Goal: Information Seeking & Learning: Learn about a topic

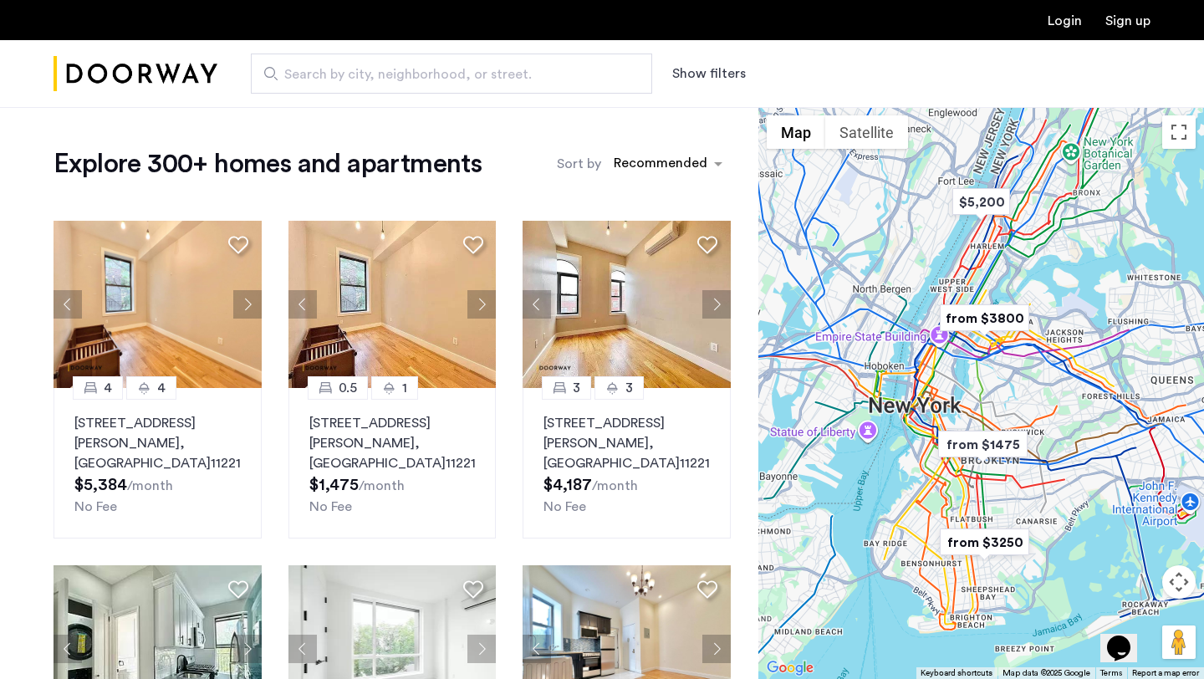
click at [694, 79] on button "Show filters" at bounding box center [709, 74] width 74 height 20
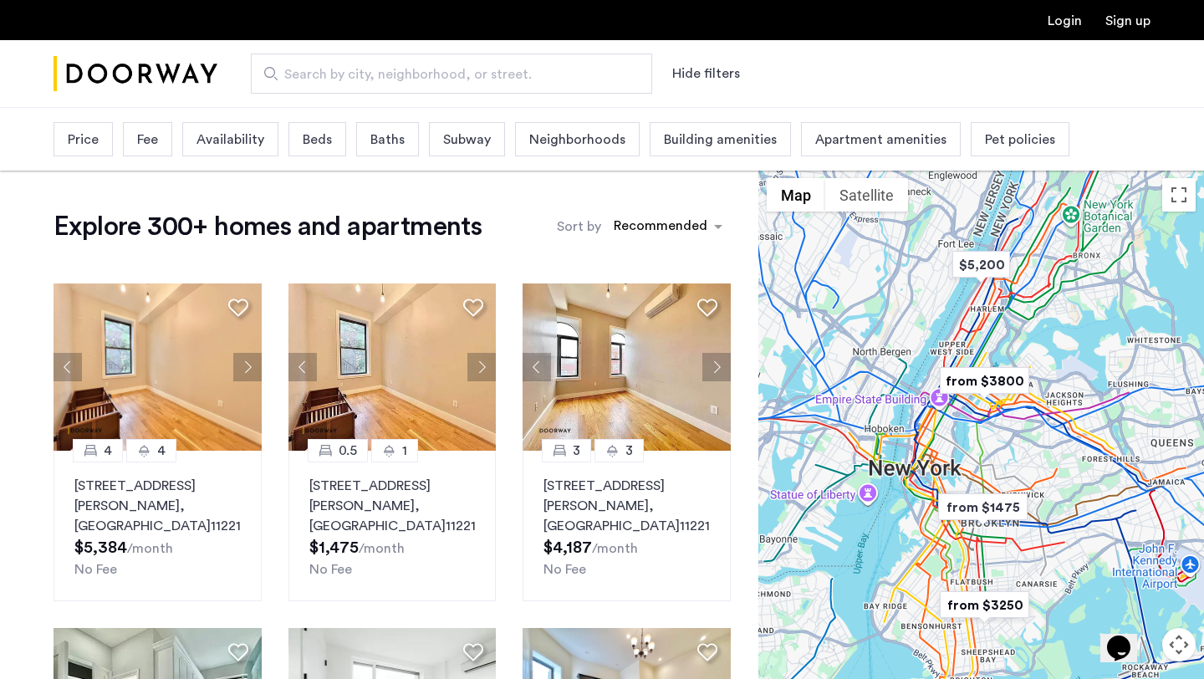
click at [327, 135] on span "Beds" at bounding box center [317, 140] width 29 height 20
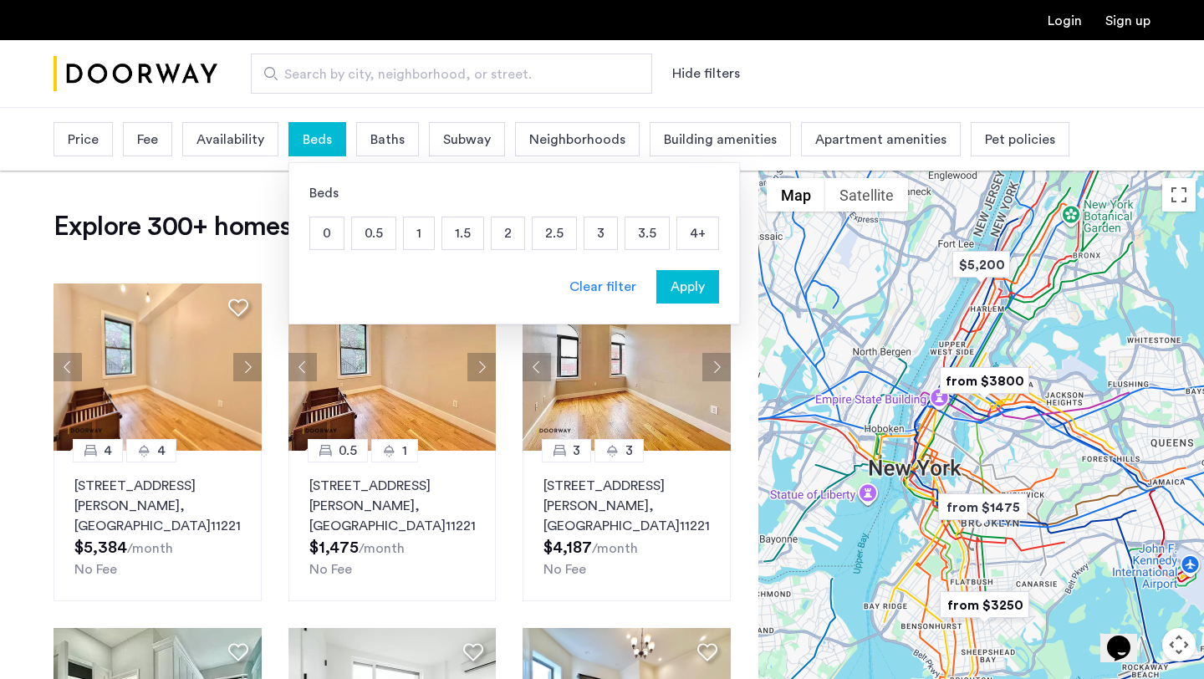
click at [91, 140] on span "Price" at bounding box center [83, 140] width 31 height 20
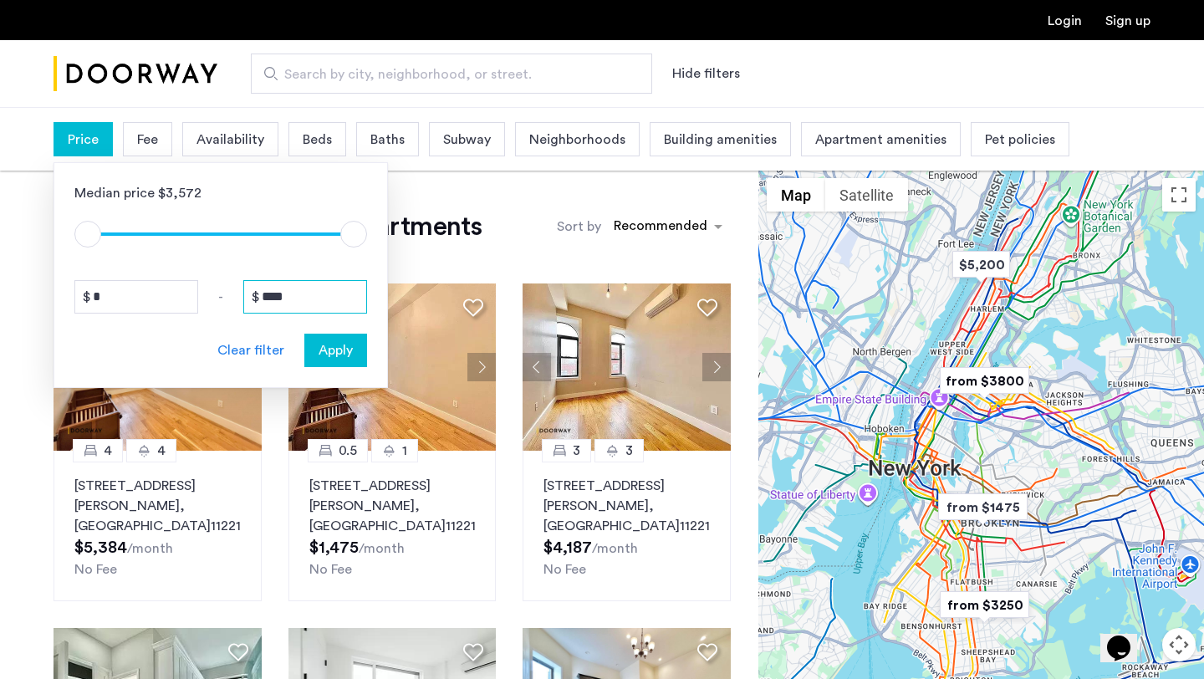
click at [280, 294] on input "****" at bounding box center [305, 296] width 124 height 33
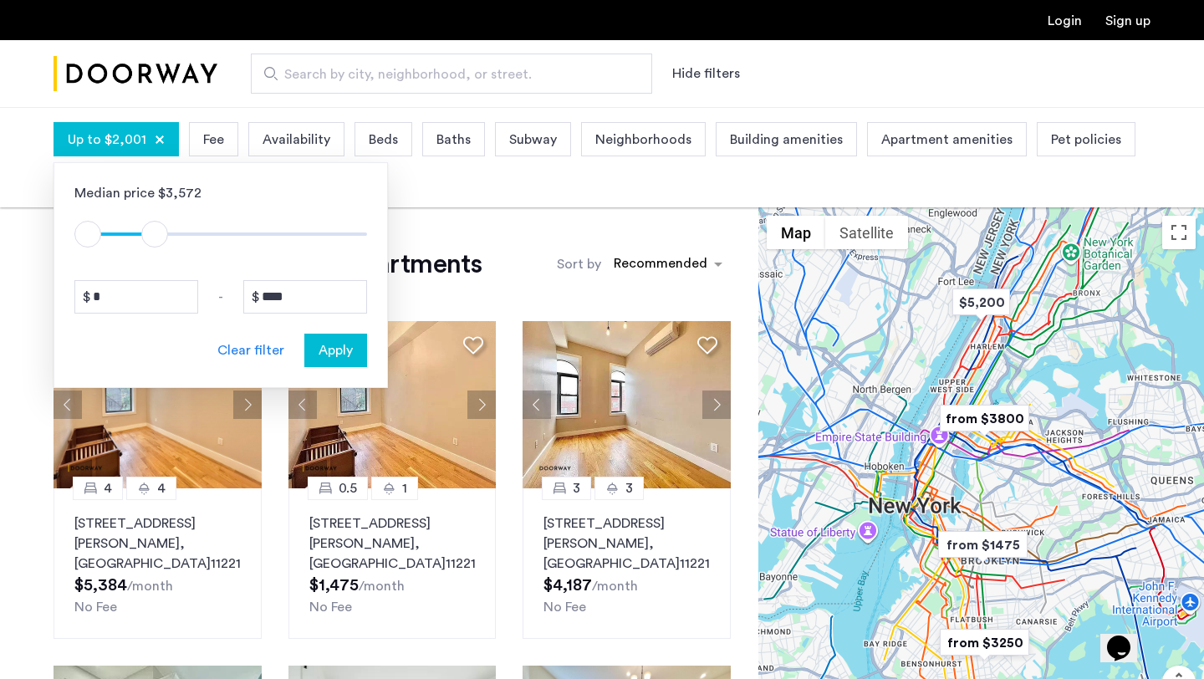
type input "****"
drag, startPoint x: 345, startPoint y: 235, endPoint x: 161, endPoint y: 231, distance: 184.8
click at [161, 231] on span "ngx-slider-max" at bounding box center [160, 234] width 27 height 27
click at [349, 350] on span "Apply" at bounding box center [336, 350] width 34 height 20
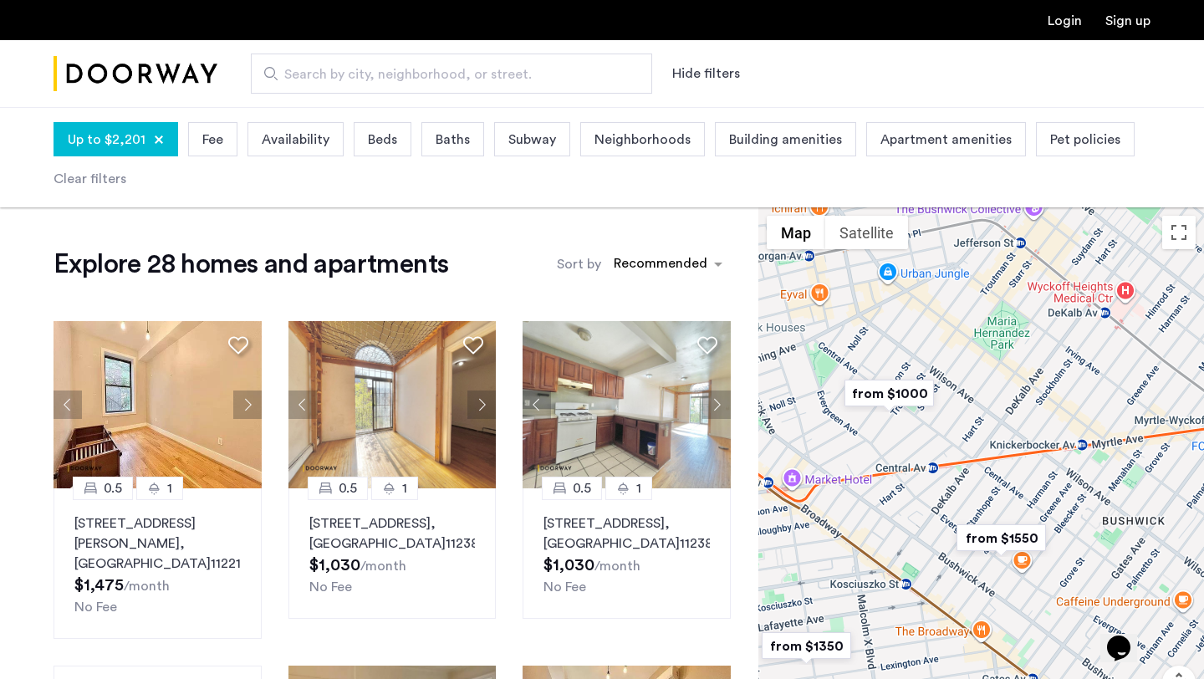
drag, startPoint x: 1049, startPoint y: 316, endPoint x: 1022, endPoint y: 666, distance: 350.6
click at [1022, 666] on div at bounding box center [981, 493] width 446 height 572
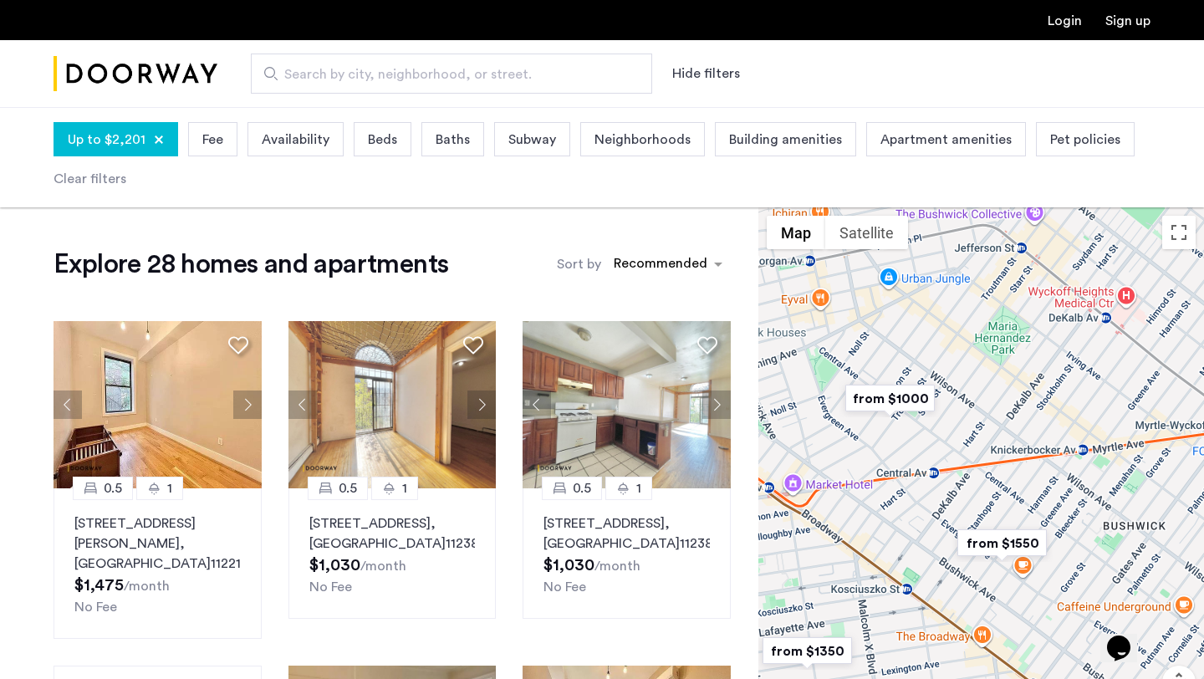
click at [895, 394] on img "from $1000" at bounding box center [890, 399] width 103 height 38
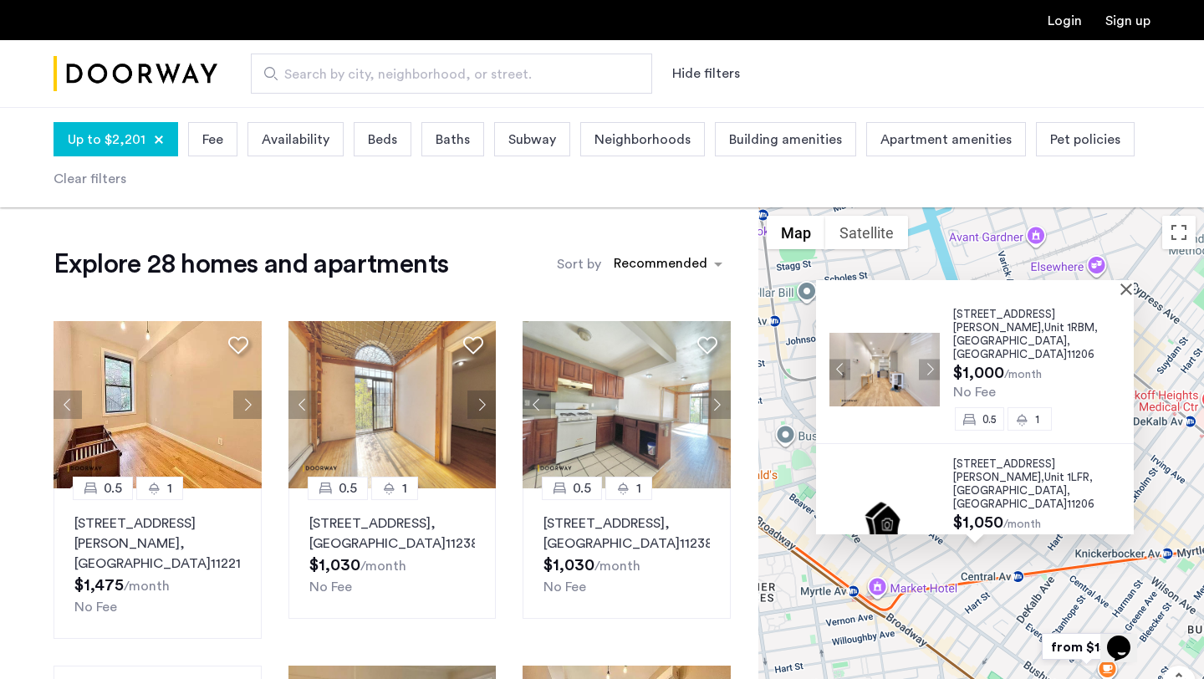
click at [919, 359] on button "Next apartment" at bounding box center [929, 369] width 21 height 21
click at [926, 359] on button "Next apartment" at bounding box center [929, 369] width 21 height 21
click at [970, 319] on span "141 Troutman Street," at bounding box center [1004, 321] width 102 height 24
click at [976, 589] on div "141 Troutman Street, Unit 1RBM, Brooklyn , NY 11206 $1,000 /month No Fee 0.5 1 …" at bounding box center [981, 493] width 446 height 572
click at [1109, 569] on div "141 Troutman Street, Unit 1RBM, Brooklyn , NY 11206 $1,000 /month No Fee 0.5 1 …" at bounding box center [981, 493] width 446 height 572
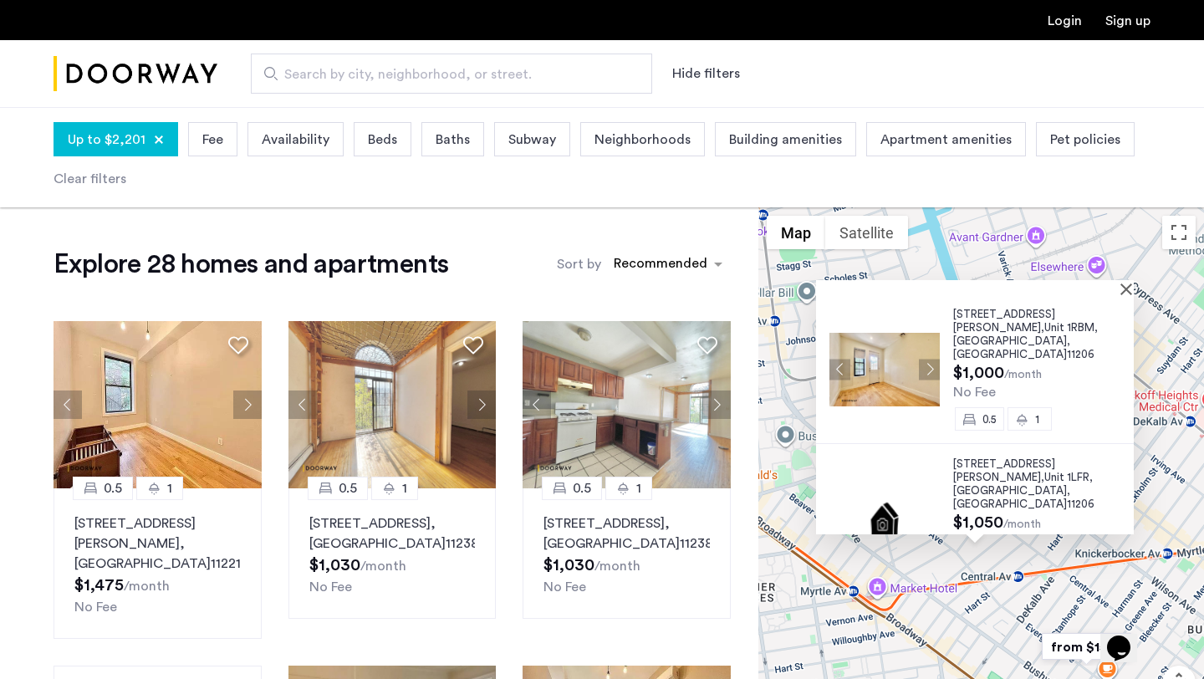
click at [1129, 288] on div at bounding box center [975, 287] width 318 height 14
click at [1134, 289] on button "Close" at bounding box center [1130, 289] width 12 height 12
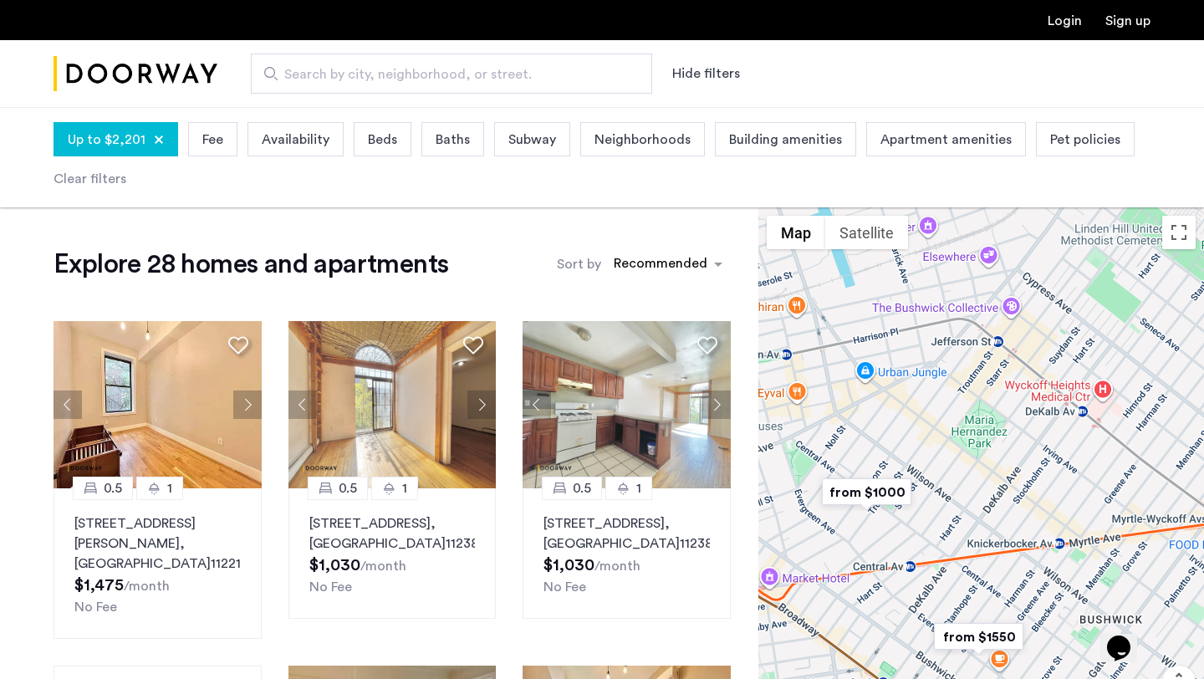
drag, startPoint x: 1103, startPoint y: 495, endPoint x: 991, endPoint y: 487, distance: 112.3
click at [991, 487] on div at bounding box center [981, 493] width 446 height 572
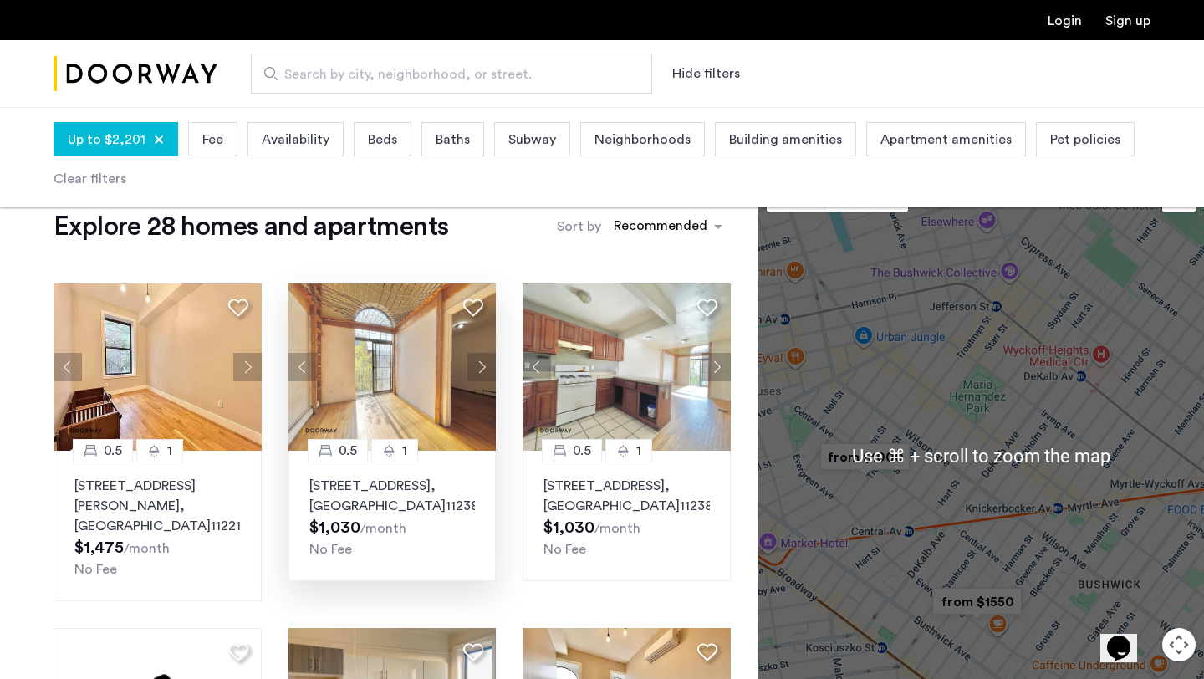
scroll to position [41, 0]
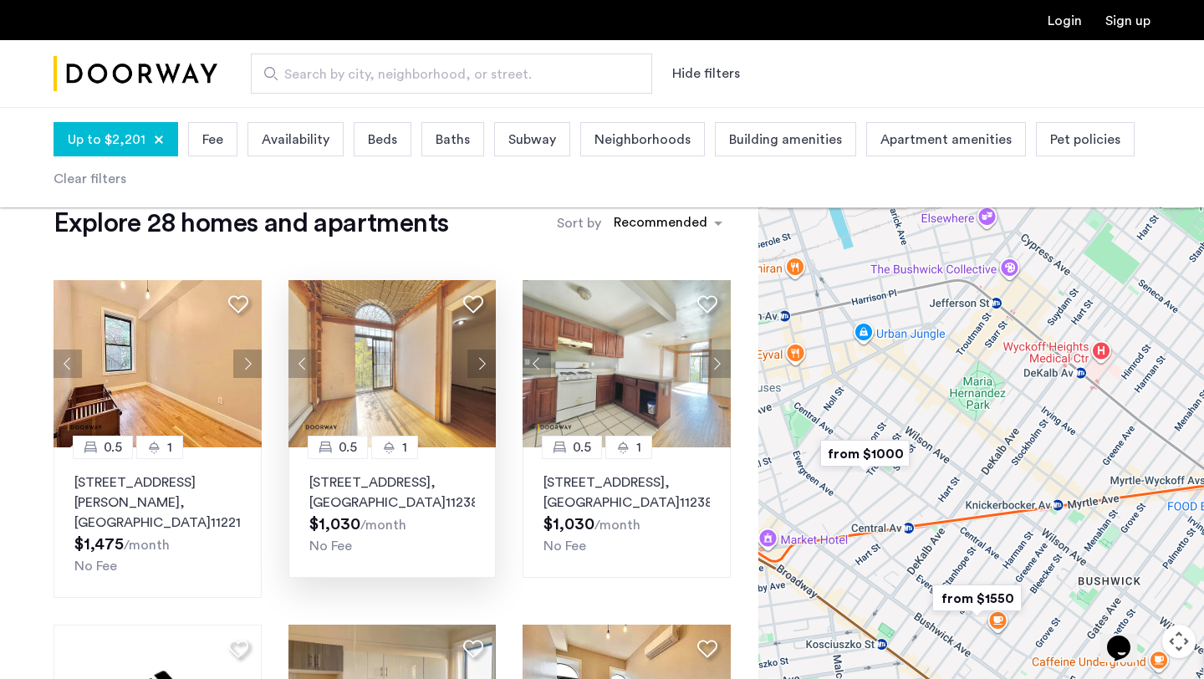
click at [385, 497] on p "451 Franklin Avenue, Unit 3R1, Brooklyn , NY 11238" at bounding box center [392, 492] width 166 height 40
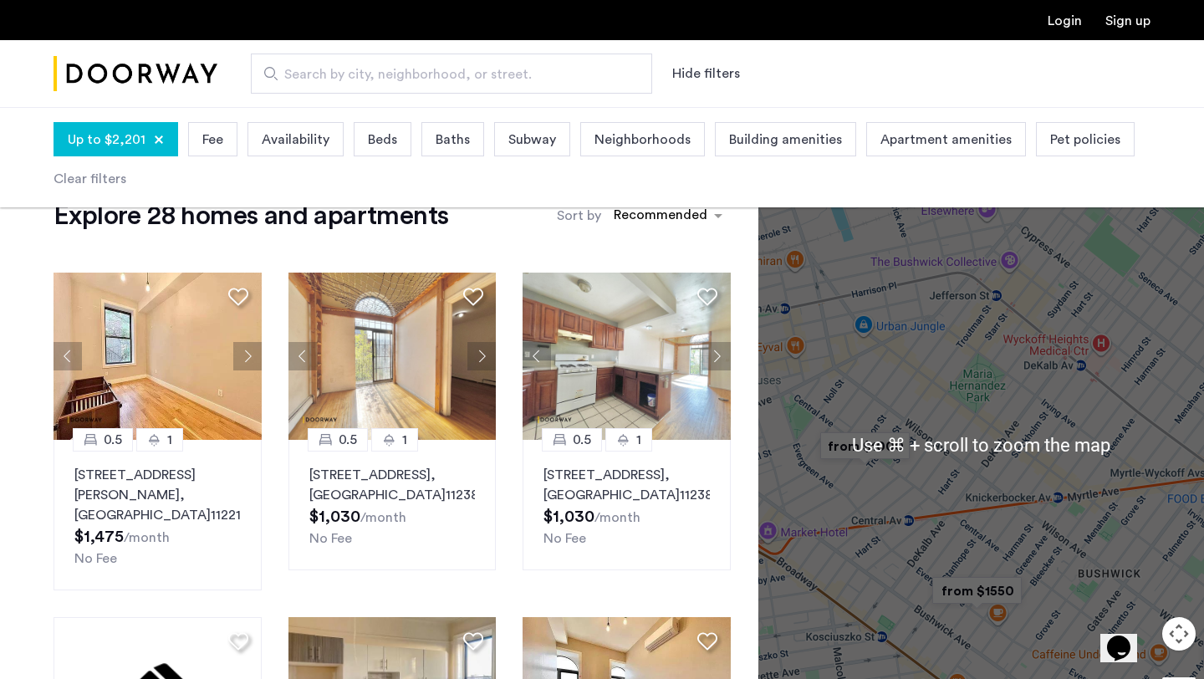
scroll to position [2, 0]
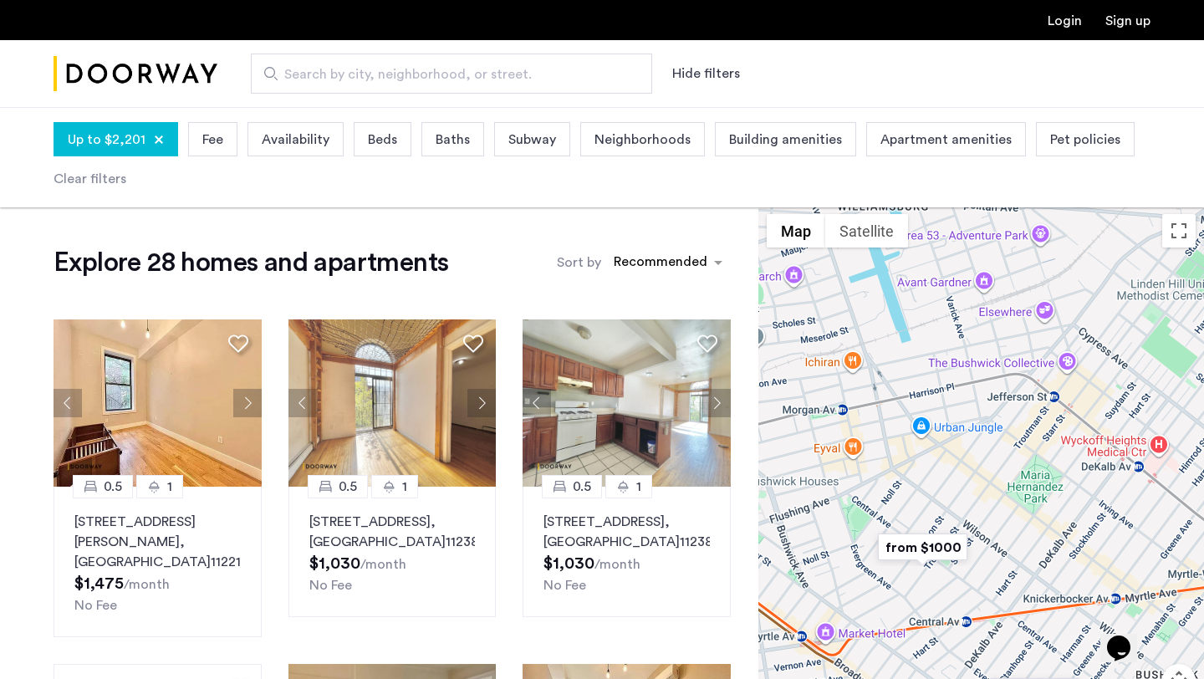
drag, startPoint x: 951, startPoint y: 492, endPoint x: 1012, endPoint y: 547, distance: 82.3
click at [1012, 547] on div at bounding box center [981, 492] width 446 height 572
click at [158, 139] on div at bounding box center [159, 140] width 10 height 10
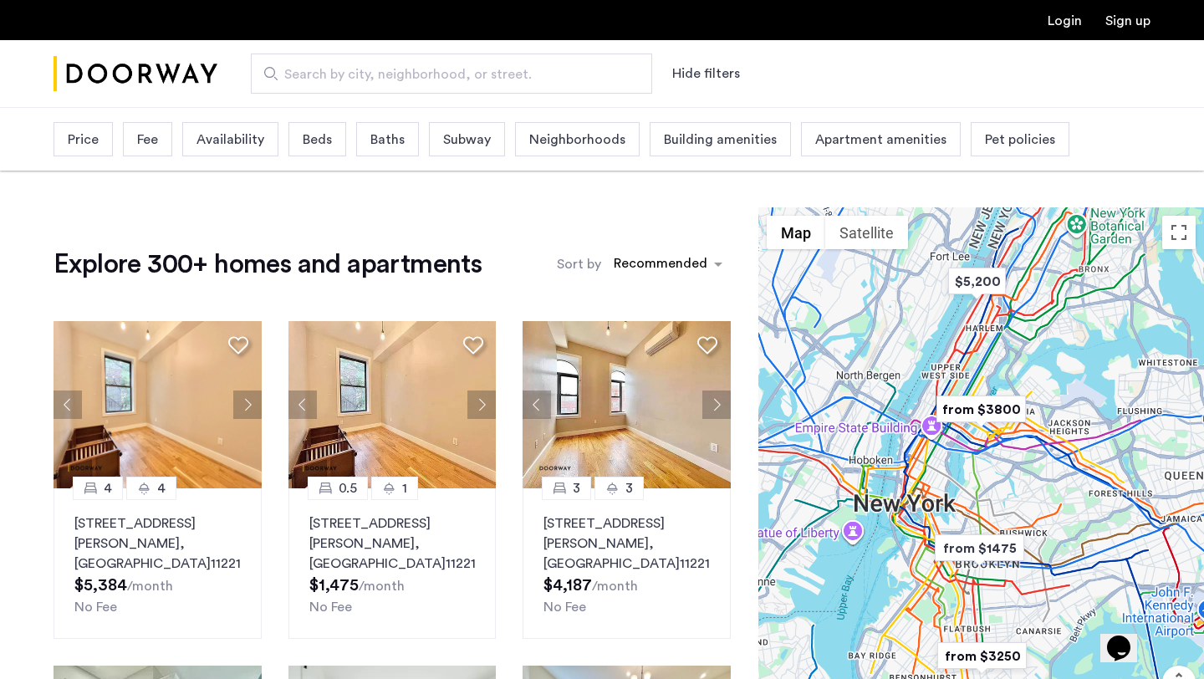
click at [89, 141] on span "Price" at bounding box center [83, 140] width 31 height 20
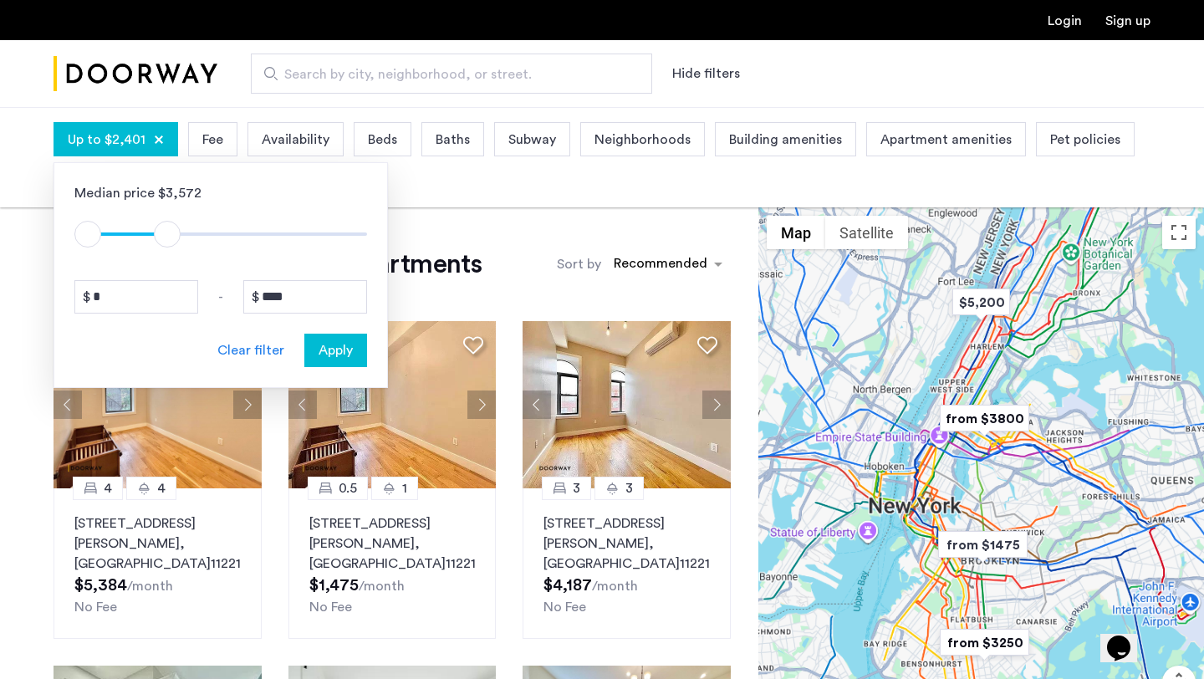
type input "****"
drag, startPoint x: 343, startPoint y: 237, endPoint x: 163, endPoint y: 237, distance: 179.8
click at [163, 237] on span "ngx-slider-max" at bounding box center [163, 234] width 27 height 27
click at [323, 348] on span "Apply" at bounding box center [336, 350] width 34 height 20
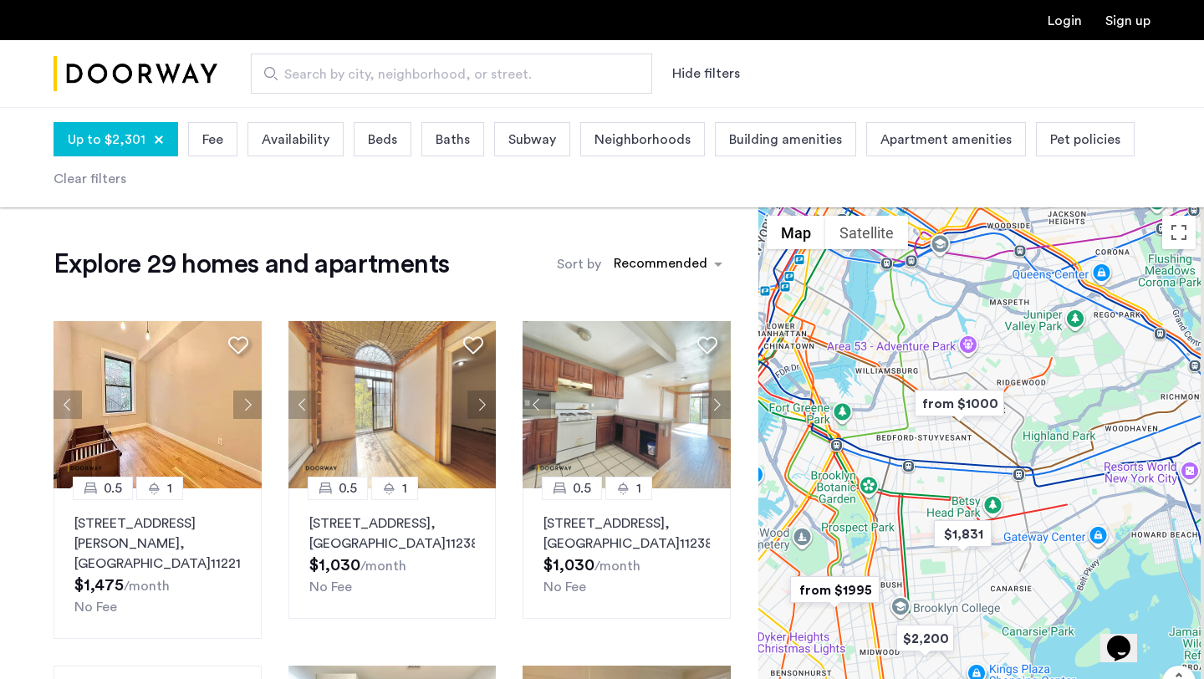
drag, startPoint x: 1079, startPoint y: 415, endPoint x: 1007, endPoint y: 461, distance: 86.1
click at [1007, 461] on div at bounding box center [981, 493] width 446 height 572
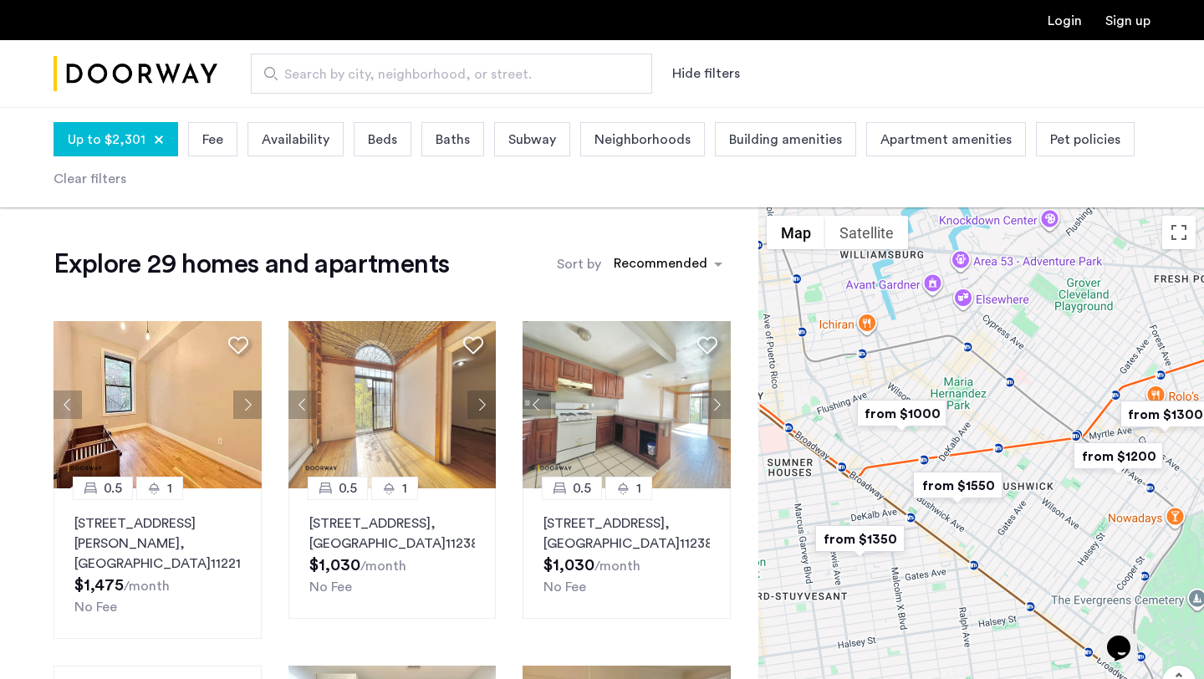
drag, startPoint x: 891, startPoint y: 349, endPoint x: 974, endPoint y: 511, distance: 182.1
click at [975, 504] on img "from $1550" at bounding box center [957, 486] width 103 height 38
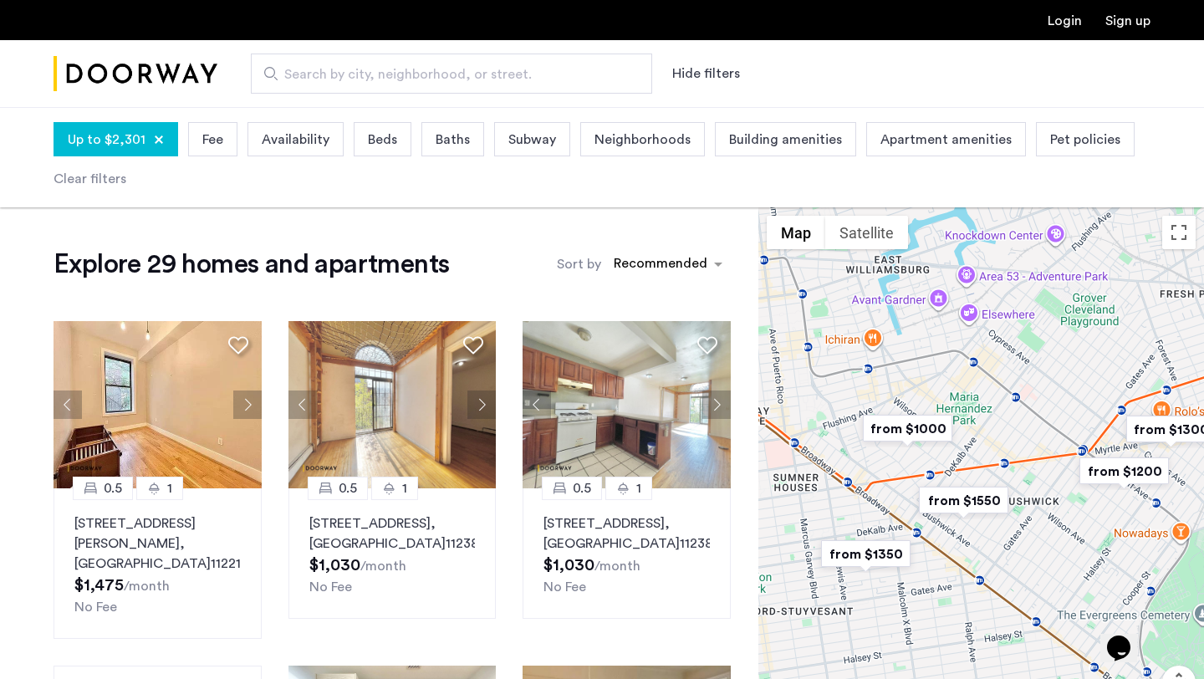
click at [163, 135] on div "Up to $2,301" at bounding box center [116, 139] width 125 height 34
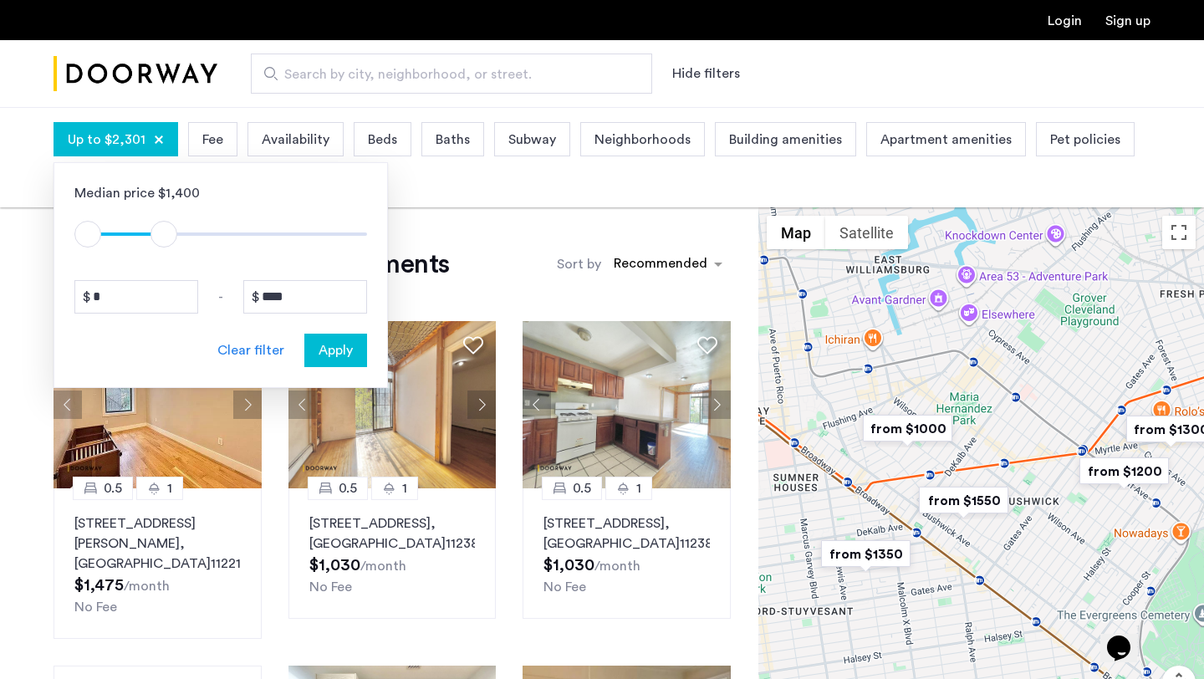
click at [263, 347] on div "Clear filter" at bounding box center [250, 350] width 67 height 20
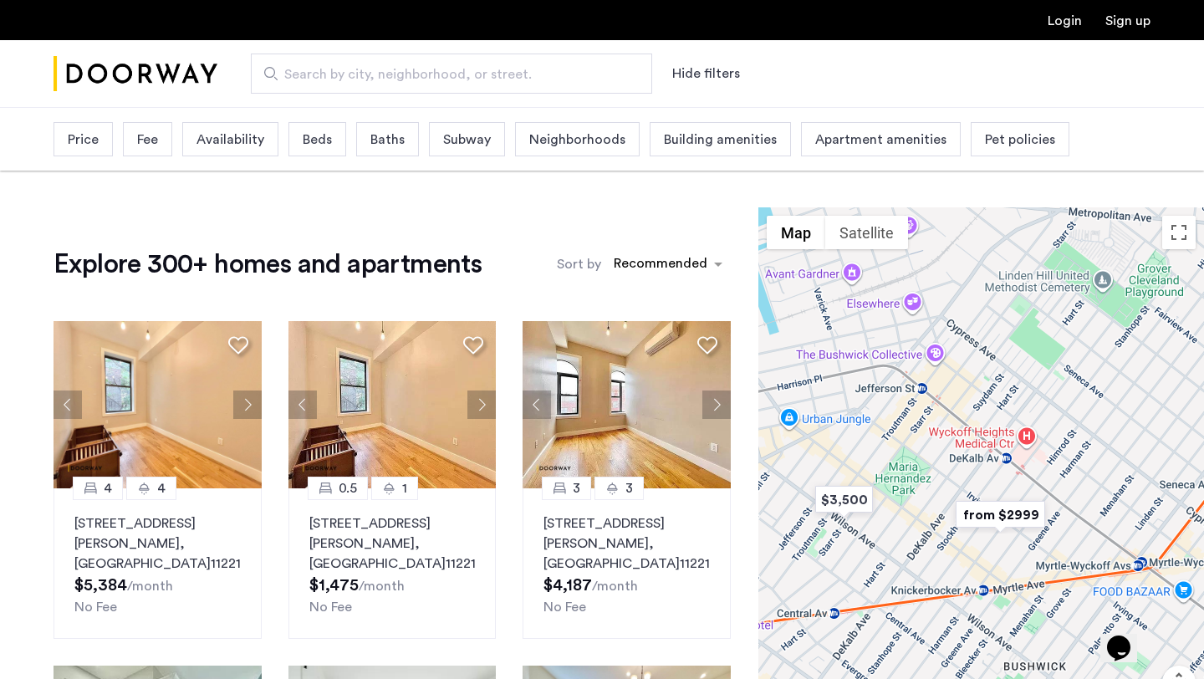
drag, startPoint x: 944, startPoint y: 562, endPoint x: 944, endPoint y: 364, distance: 198.2
click at [944, 364] on div "To navigate, press the arrow keys." at bounding box center [981, 493] width 446 height 572
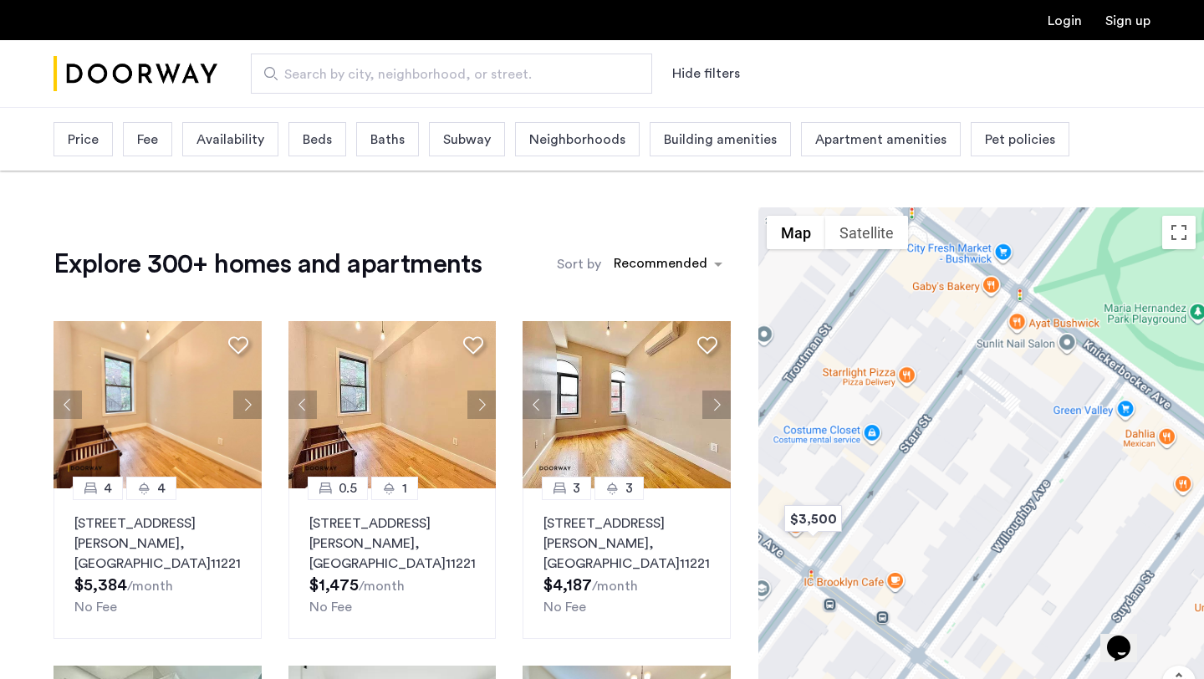
drag, startPoint x: 1972, startPoint y: 1125, endPoint x: 1141, endPoint y: 625, distance: 970.3
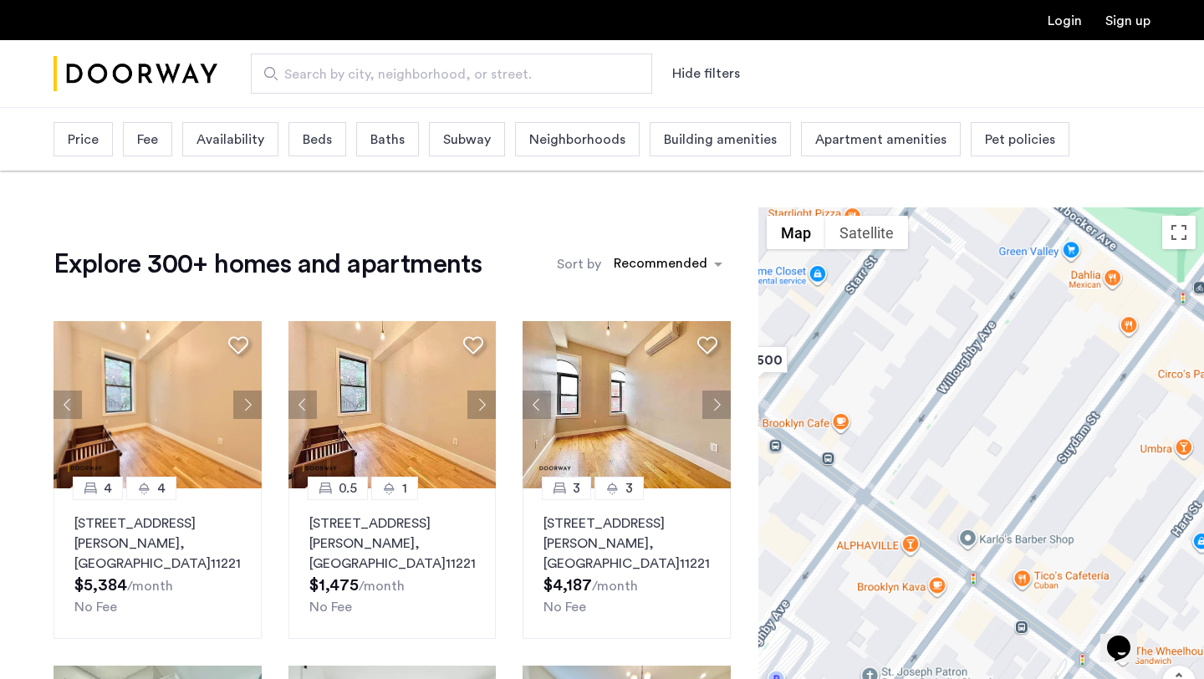
click at [1103, 487] on div "To navigate, press the arrow keys." at bounding box center [981, 493] width 446 height 572
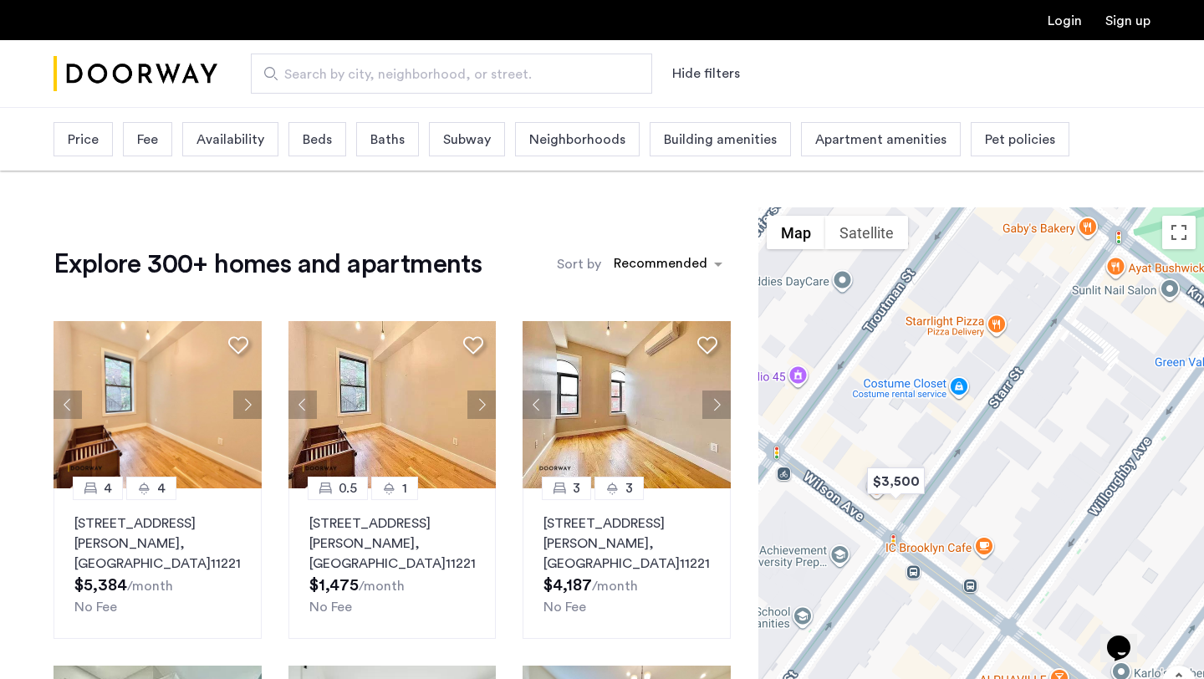
drag, startPoint x: 951, startPoint y: 355, endPoint x: 1119, endPoint y: 495, distance: 219.0
click at [1119, 495] on div "To navigate, press the arrow keys." at bounding box center [981, 493] width 446 height 572
click at [906, 486] on img "$3,500" at bounding box center [895, 481] width 71 height 38
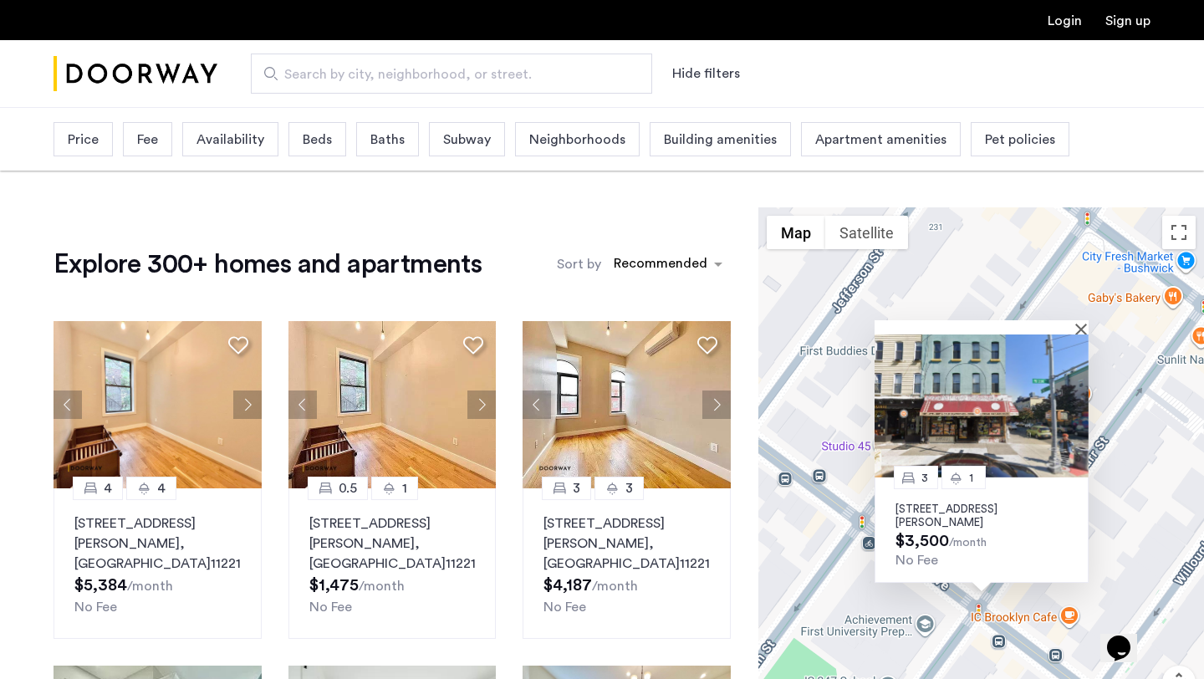
click at [947, 518] on p "107 Wilson Avenue, Unit 2R, Brooklyn, NY 11237" at bounding box center [981, 515] width 172 height 27
click at [1084, 329] on button "Close" at bounding box center [1085, 329] width 12 height 12
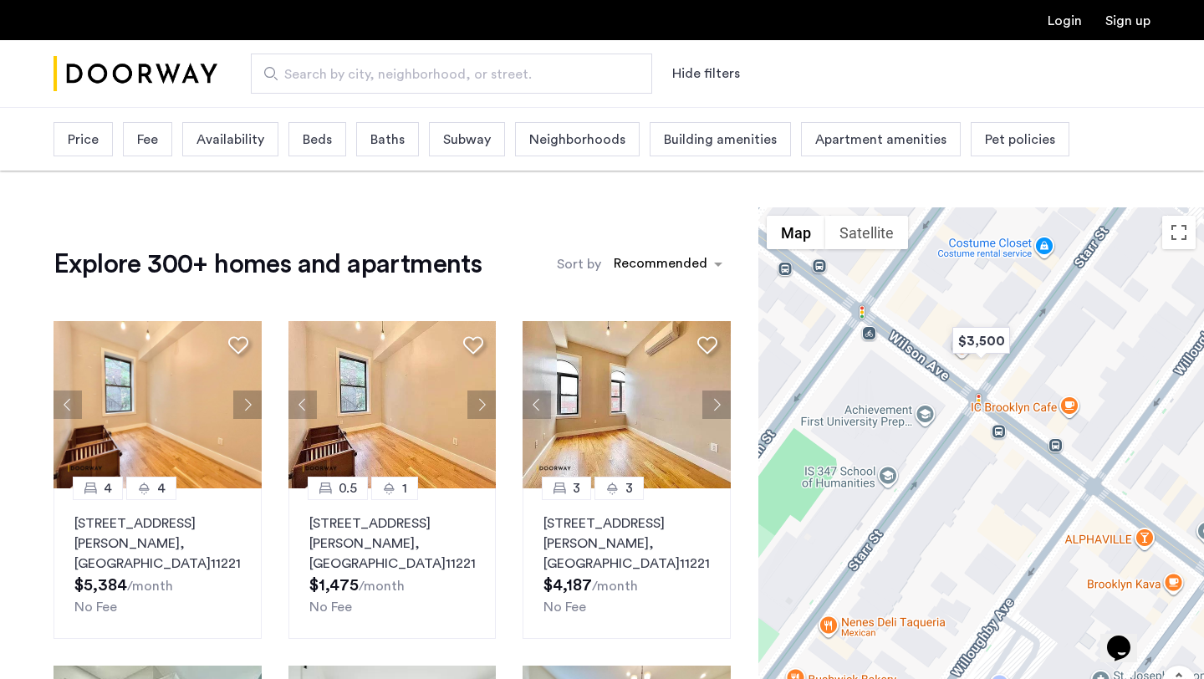
drag, startPoint x: 920, startPoint y: 599, endPoint x: 920, endPoint y: 385, distance: 214.9
click at [920, 385] on div at bounding box center [981, 493] width 446 height 572
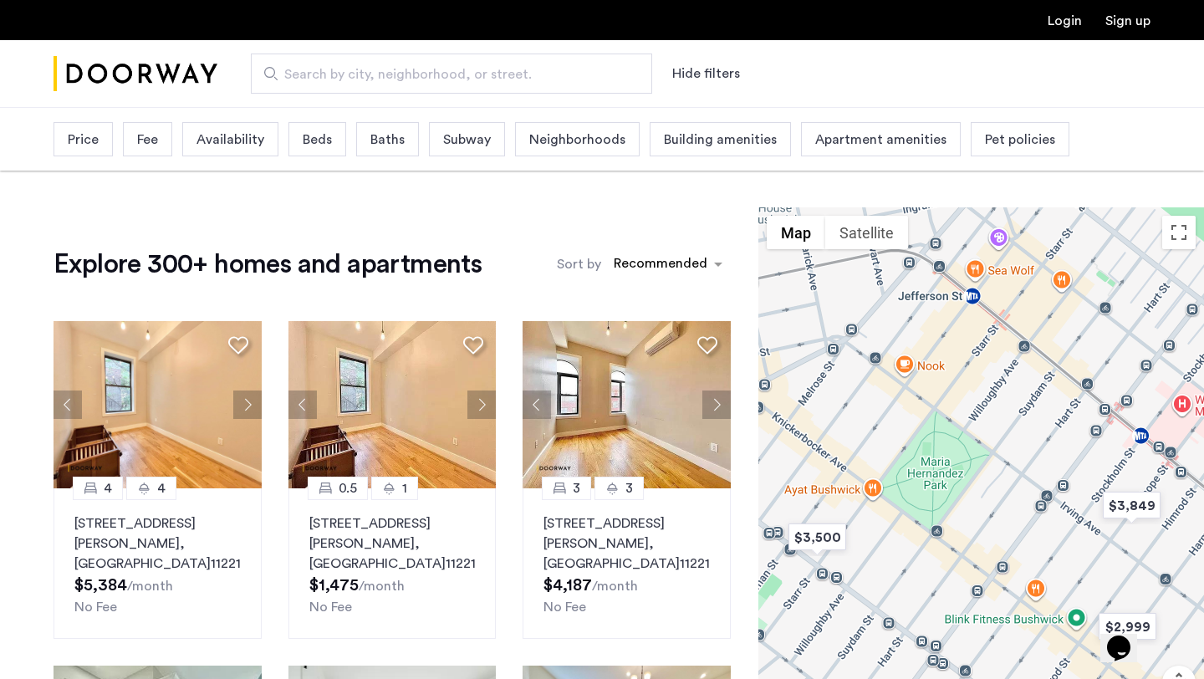
drag, startPoint x: 1131, startPoint y: 319, endPoint x: 1012, endPoint y: 498, distance: 215.9
click at [1012, 498] on div at bounding box center [981, 493] width 446 height 572
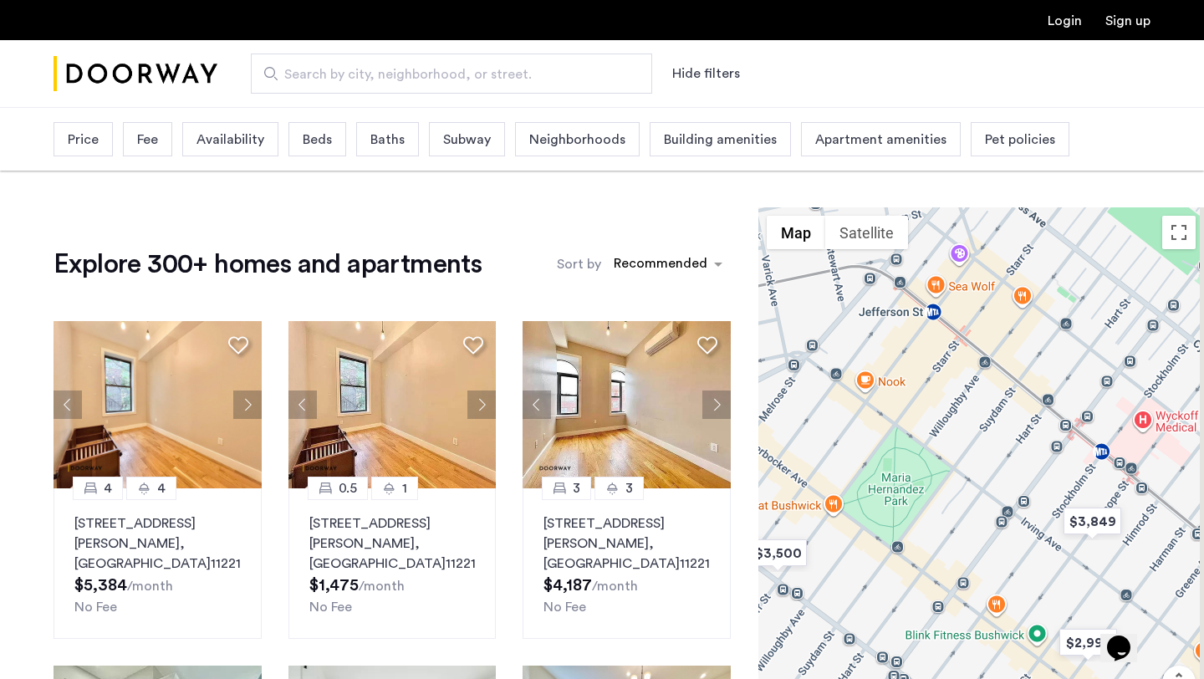
drag, startPoint x: 914, startPoint y: 311, endPoint x: 837, endPoint y: 291, distance: 79.5
click at [837, 291] on div at bounding box center [981, 493] width 446 height 572
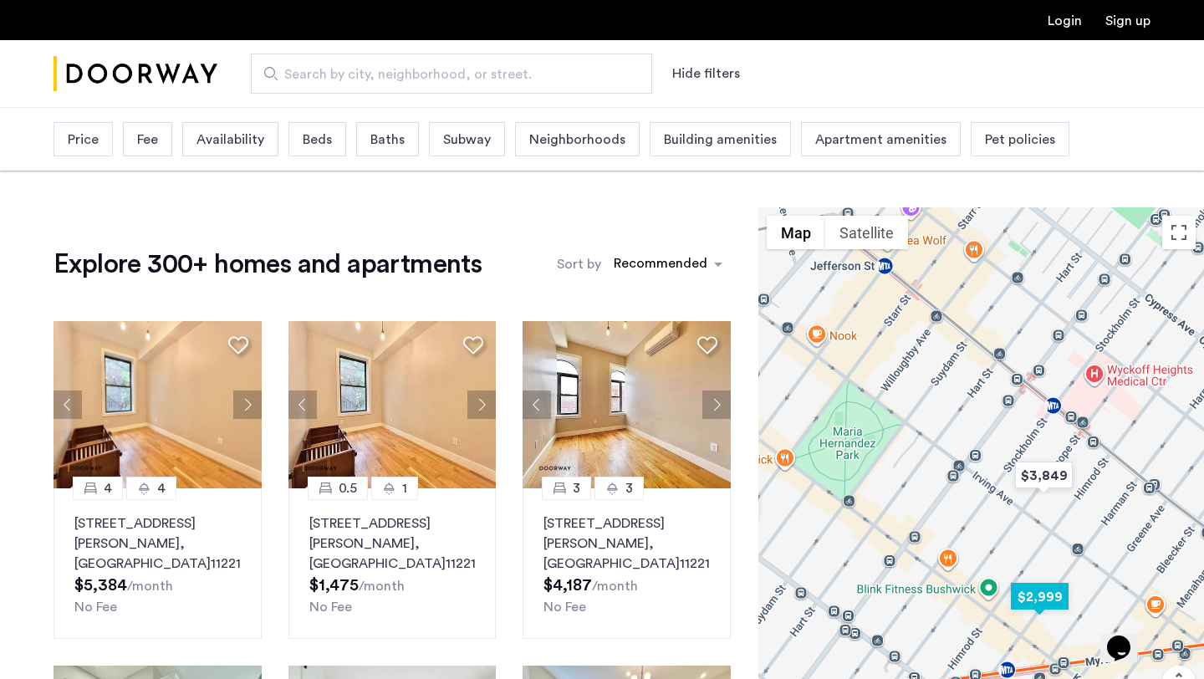
click at [1052, 594] on img "$2,999" at bounding box center [1039, 597] width 71 height 38
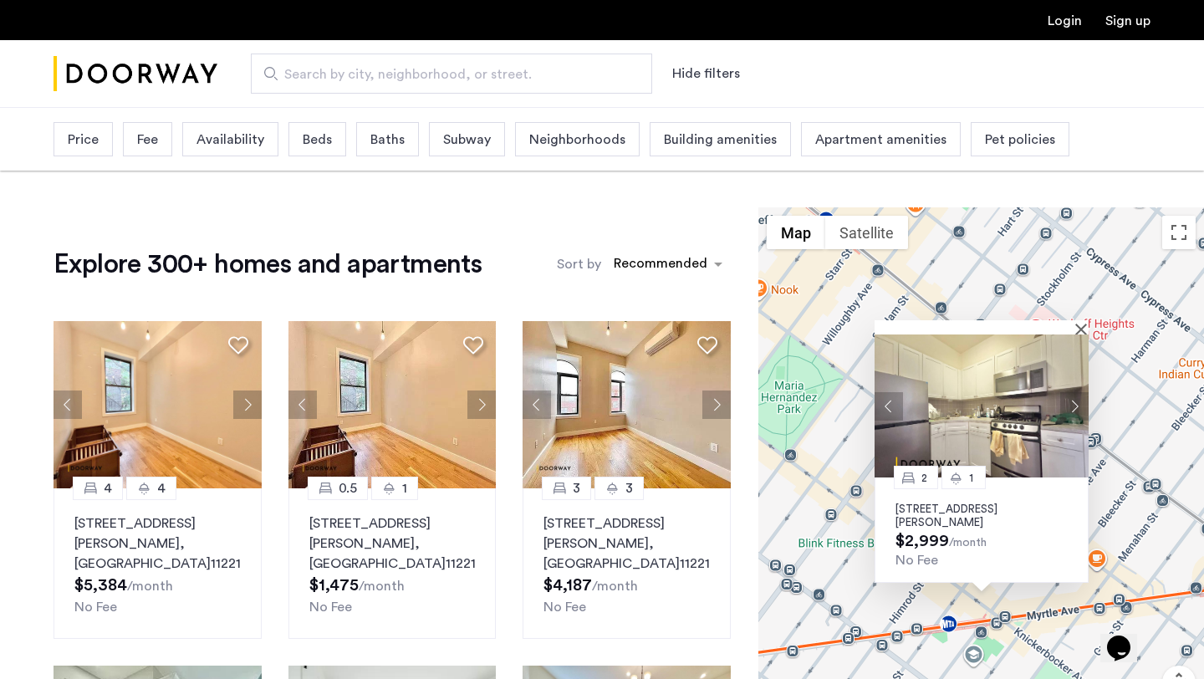
click at [1074, 386] on img at bounding box center [982, 405] width 214 height 143
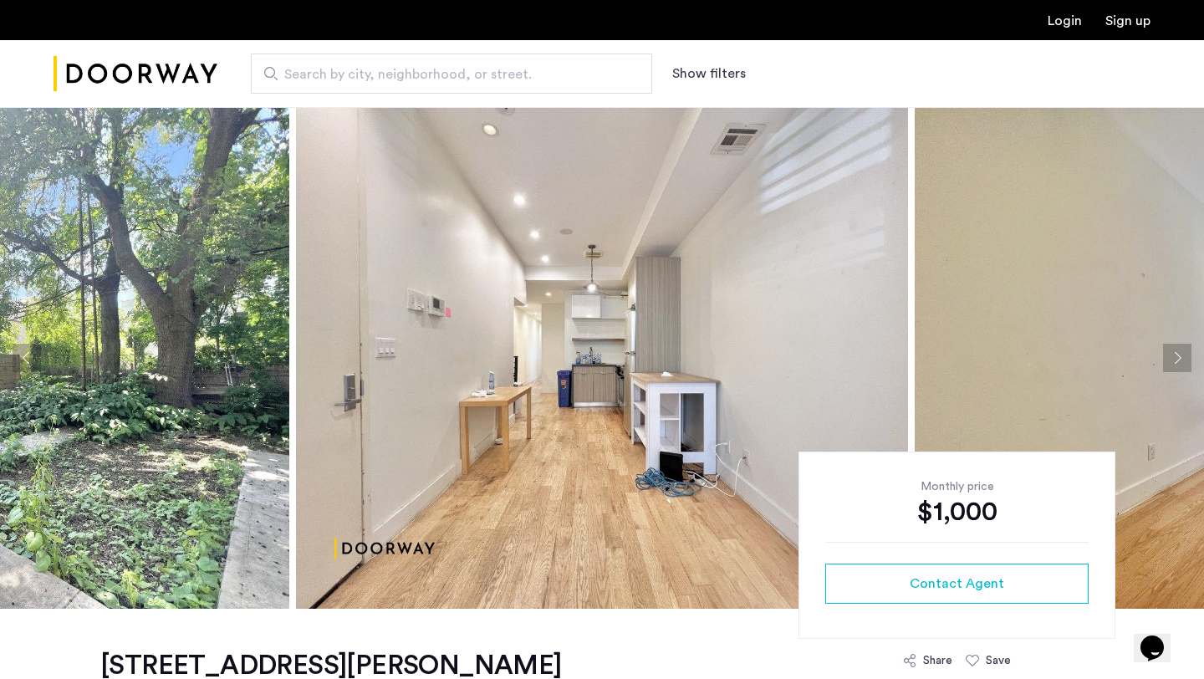
click at [1146, 356] on img at bounding box center [1221, 358] width 612 height 502
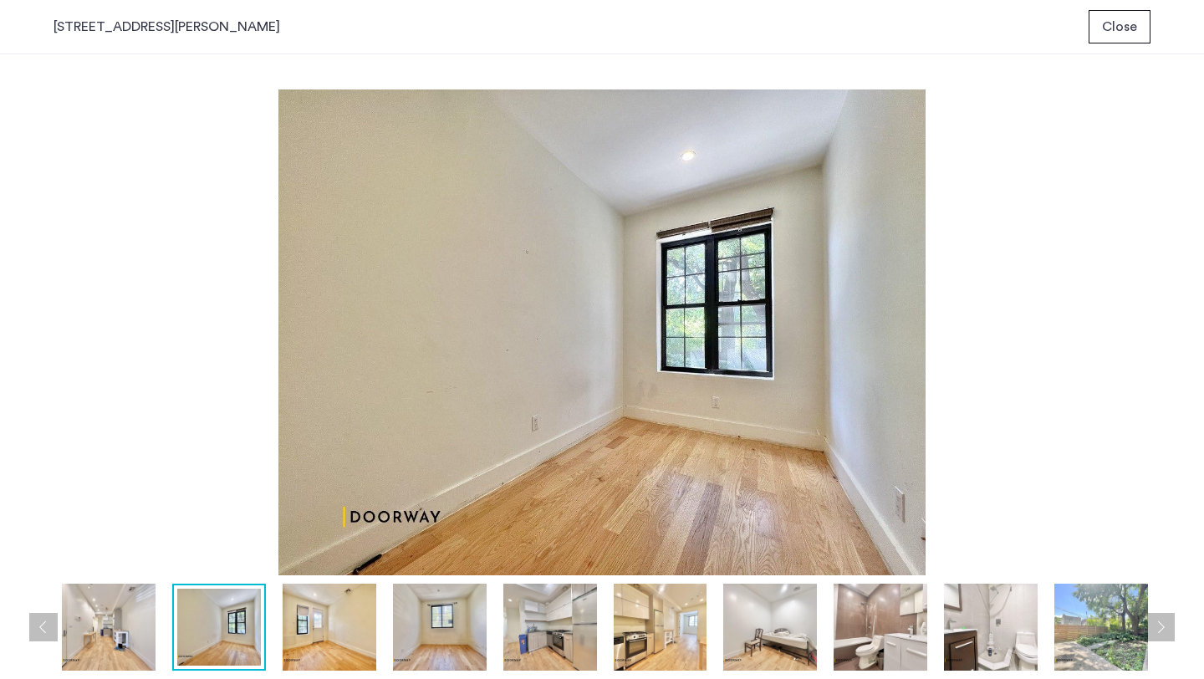
click at [319, 630] on img at bounding box center [330, 627] width 94 height 87
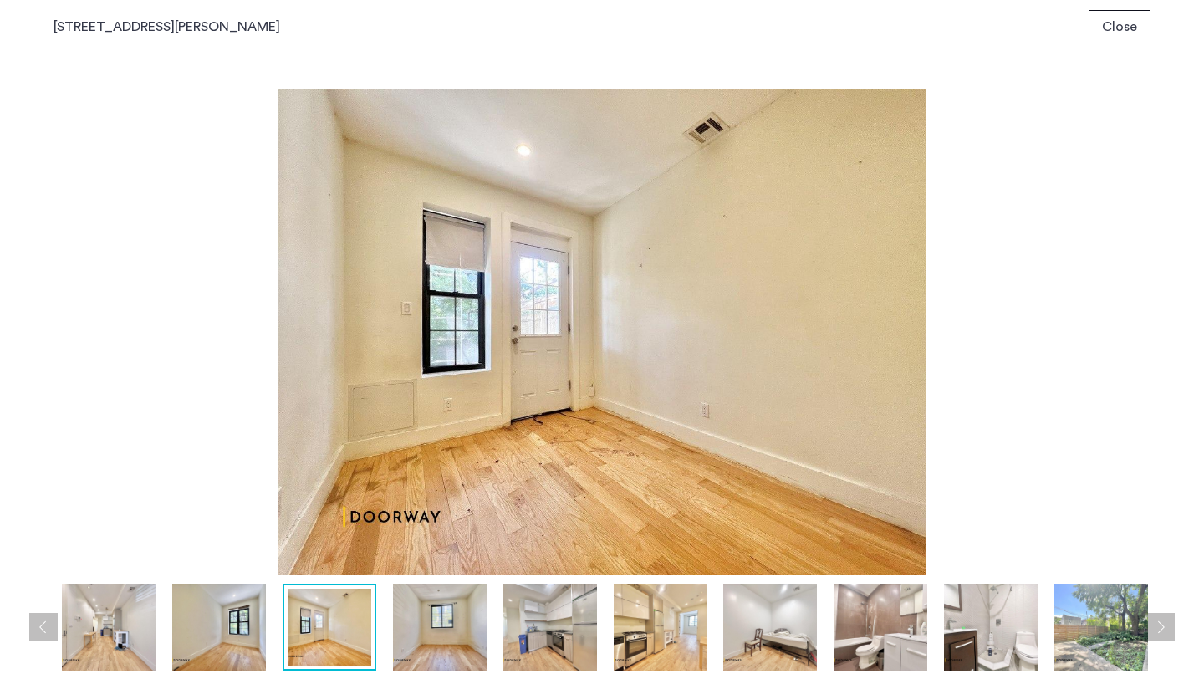
click at [413, 637] on img at bounding box center [440, 627] width 94 height 87
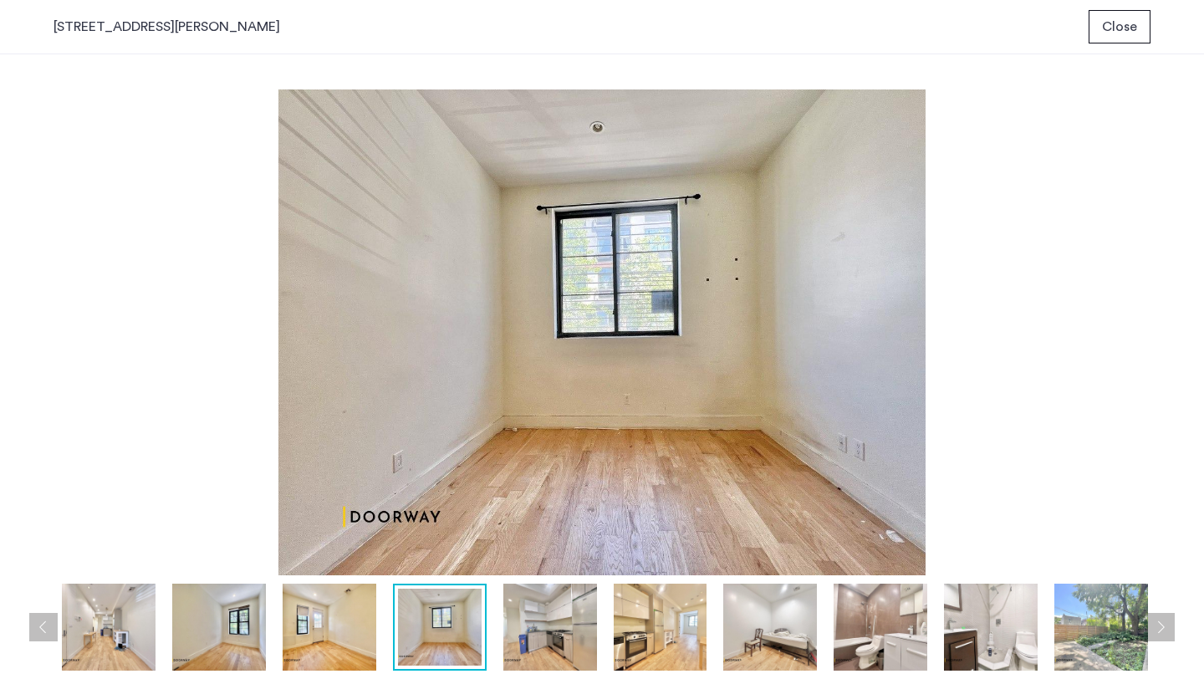
click at [562, 658] on img at bounding box center [550, 627] width 94 height 87
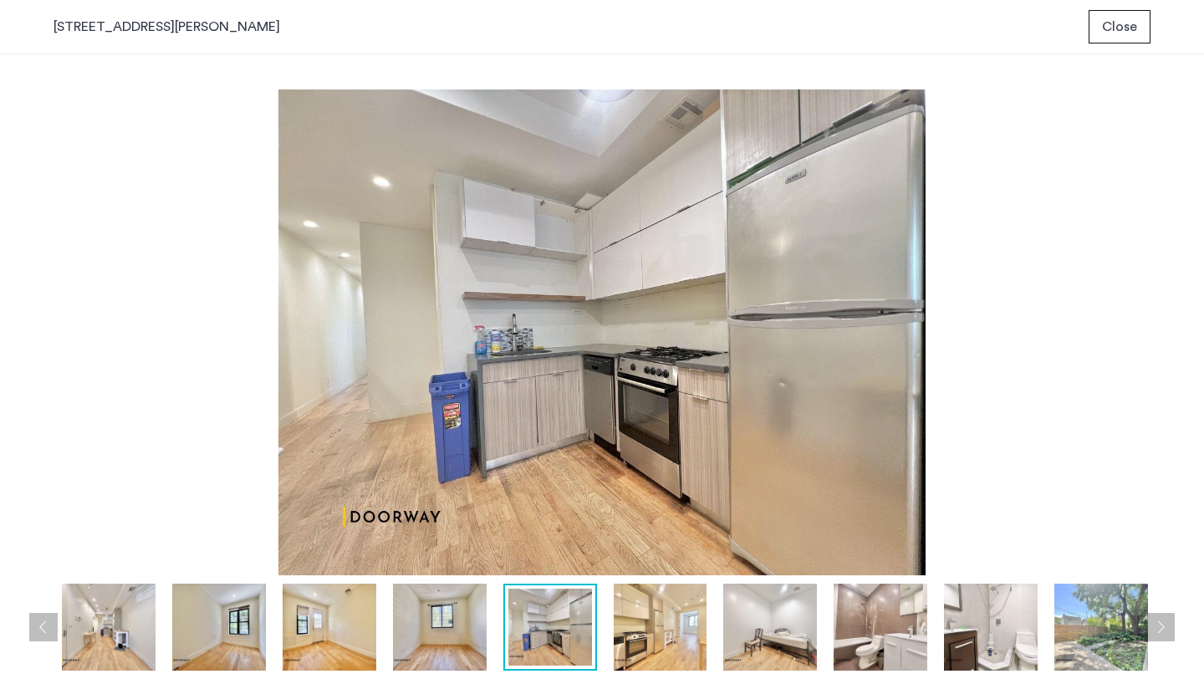
click at [629, 655] on img at bounding box center [661, 627] width 94 height 87
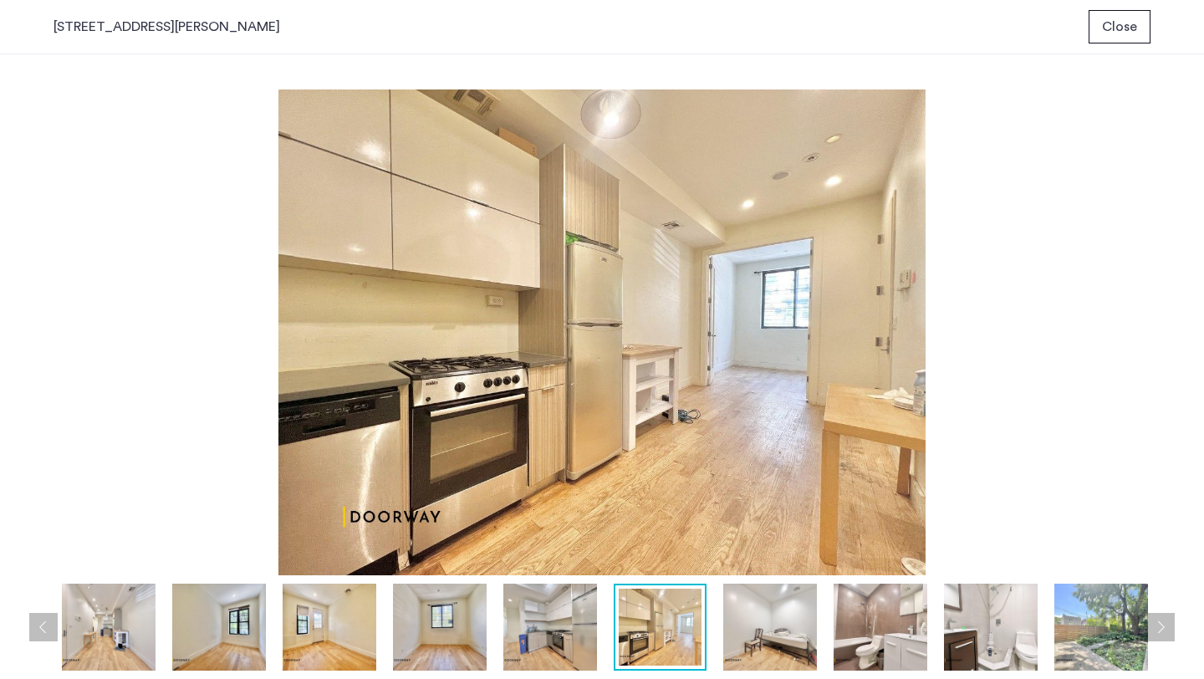
click at [747, 631] on img at bounding box center [770, 627] width 94 height 87
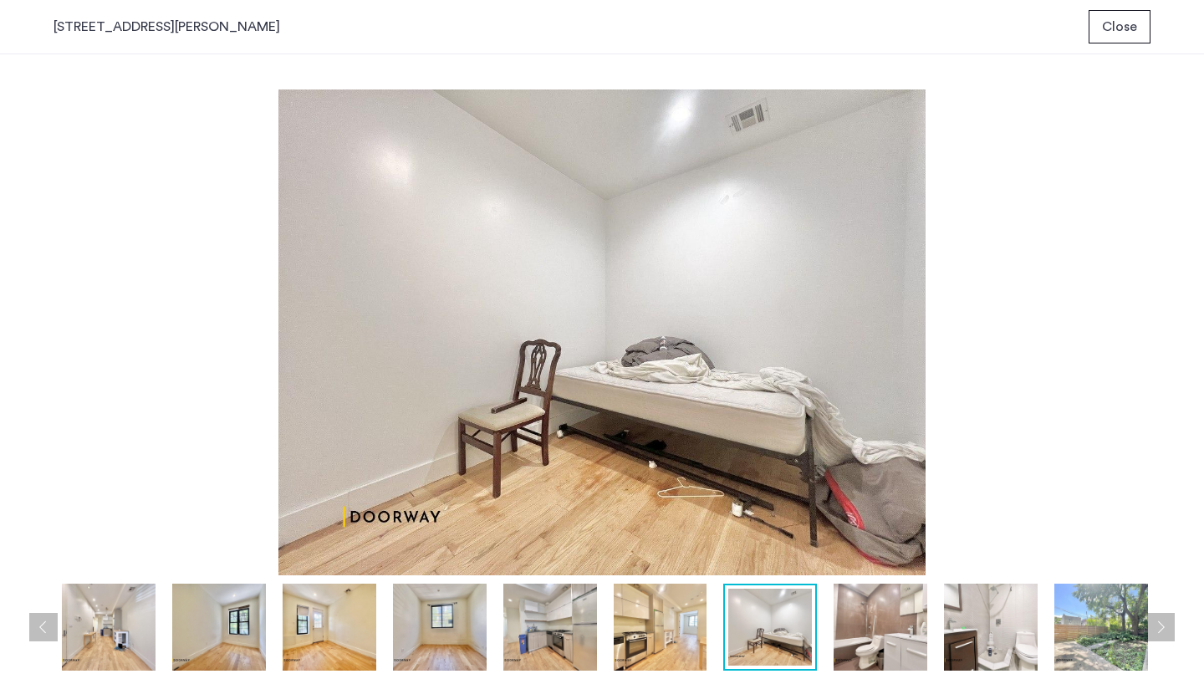
click at [841, 635] on img at bounding box center [881, 627] width 94 height 87
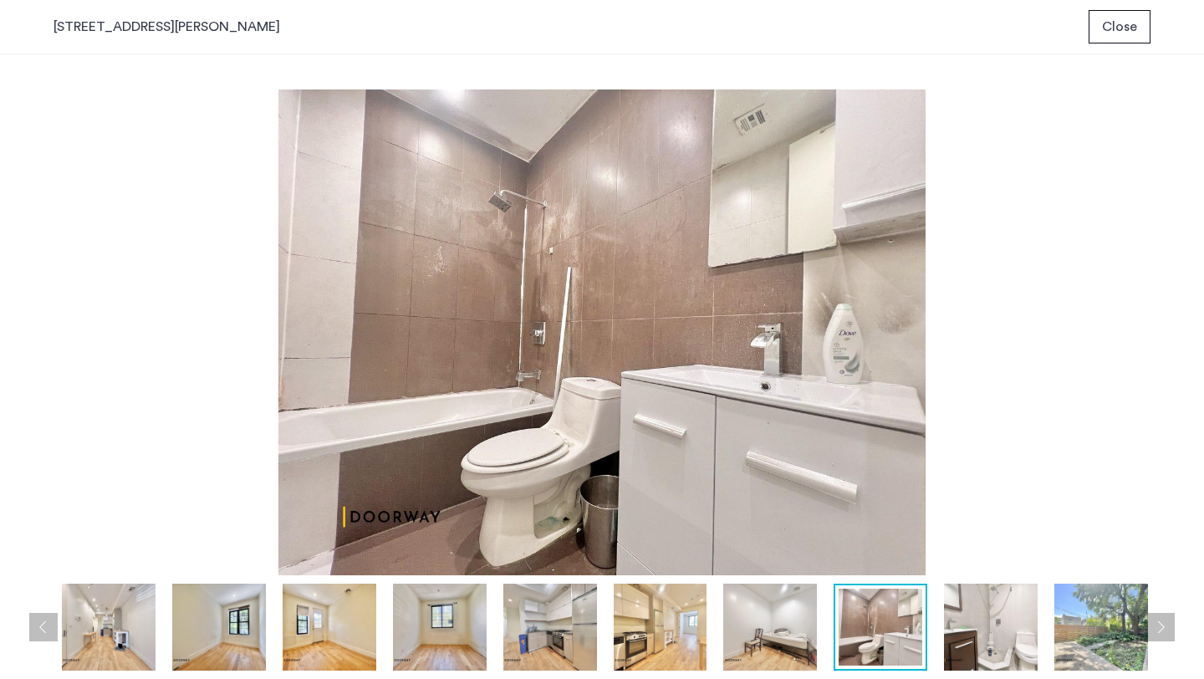
click at [961, 627] on img at bounding box center [991, 627] width 94 height 87
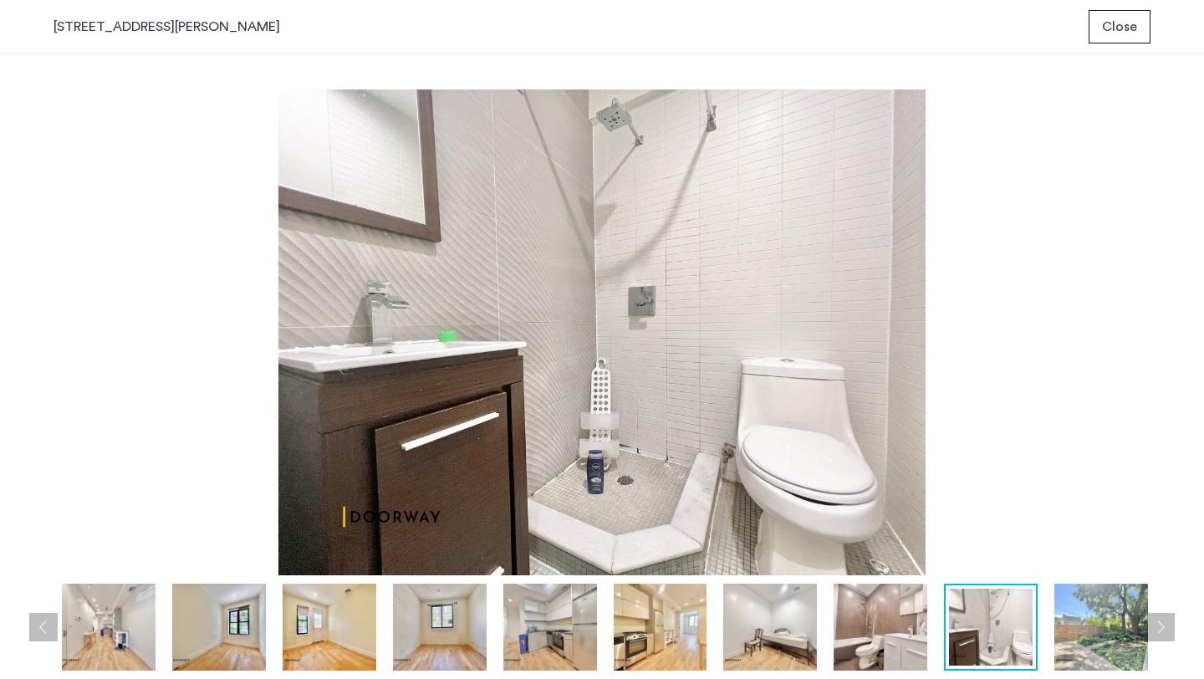
click at [1060, 615] on img at bounding box center [1101, 627] width 94 height 87
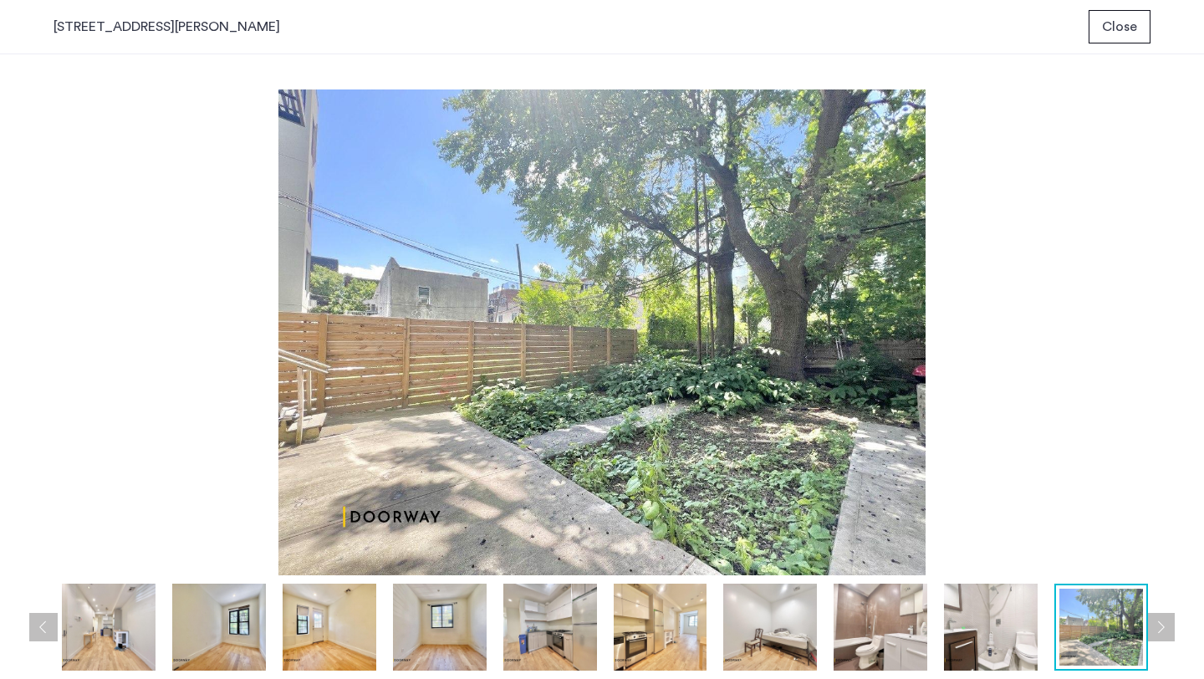
click at [1160, 618] on button "Next apartment" at bounding box center [1160, 627] width 28 height 28
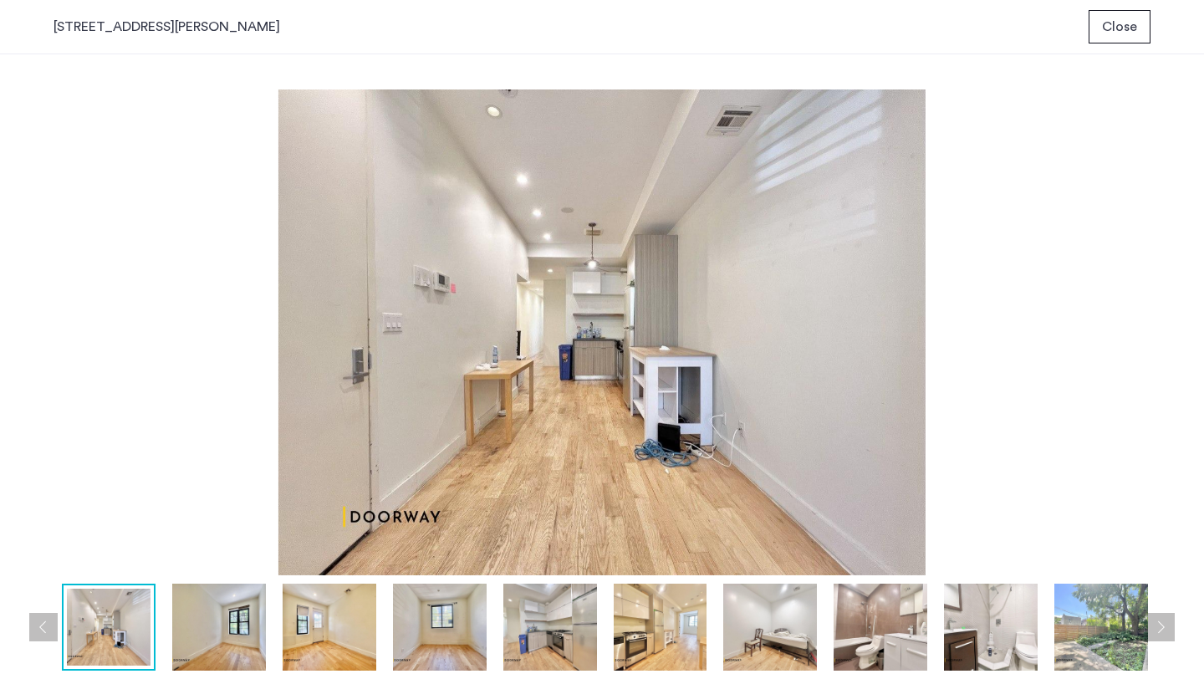
click at [1160, 618] on button "Next apartment" at bounding box center [1160, 627] width 28 height 28
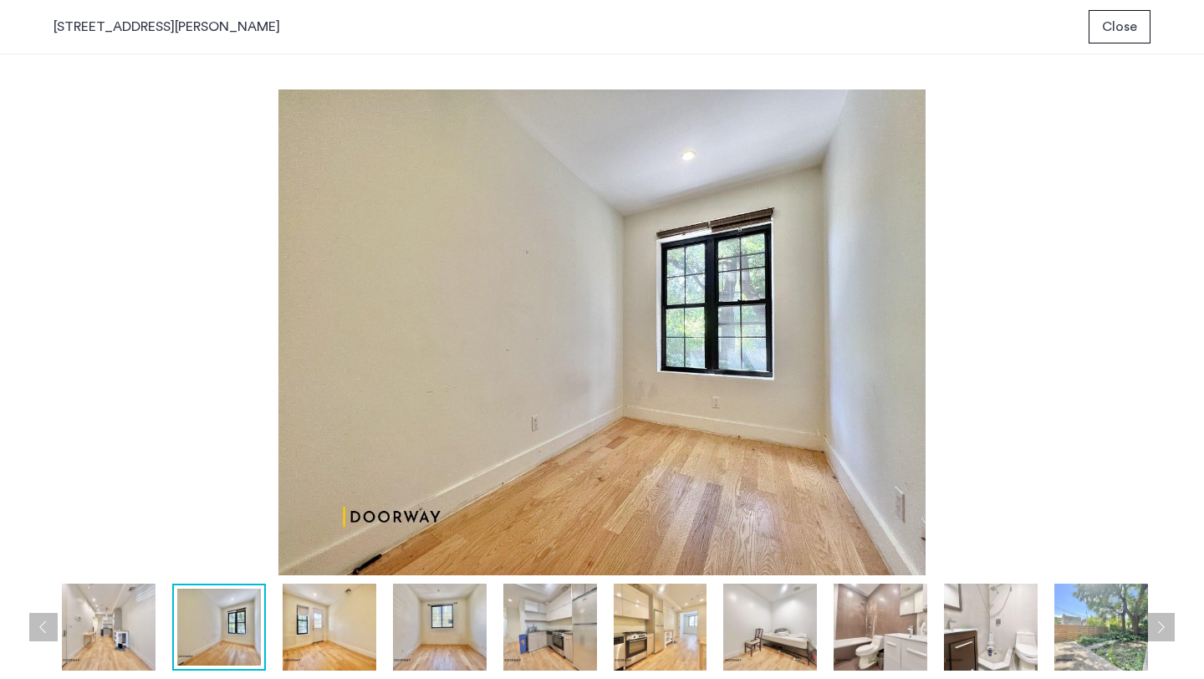
click at [1110, 17] on span "Close" at bounding box center [1119, 27] width 35 height 20
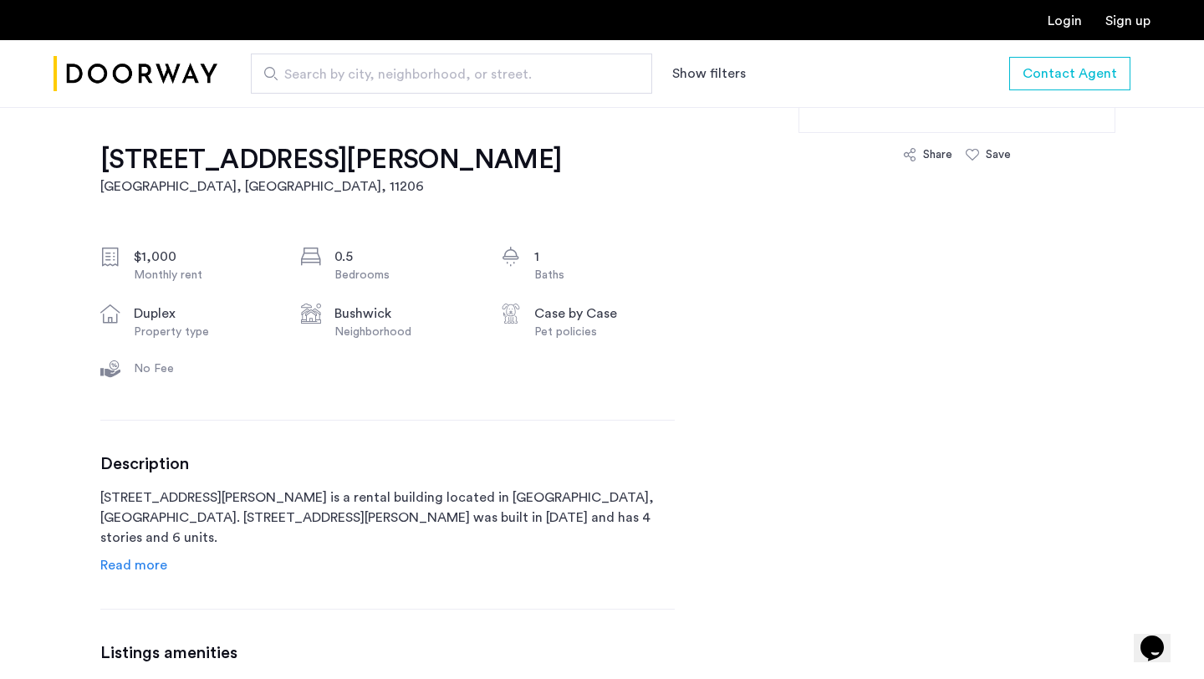
scroll to position [546, 0]
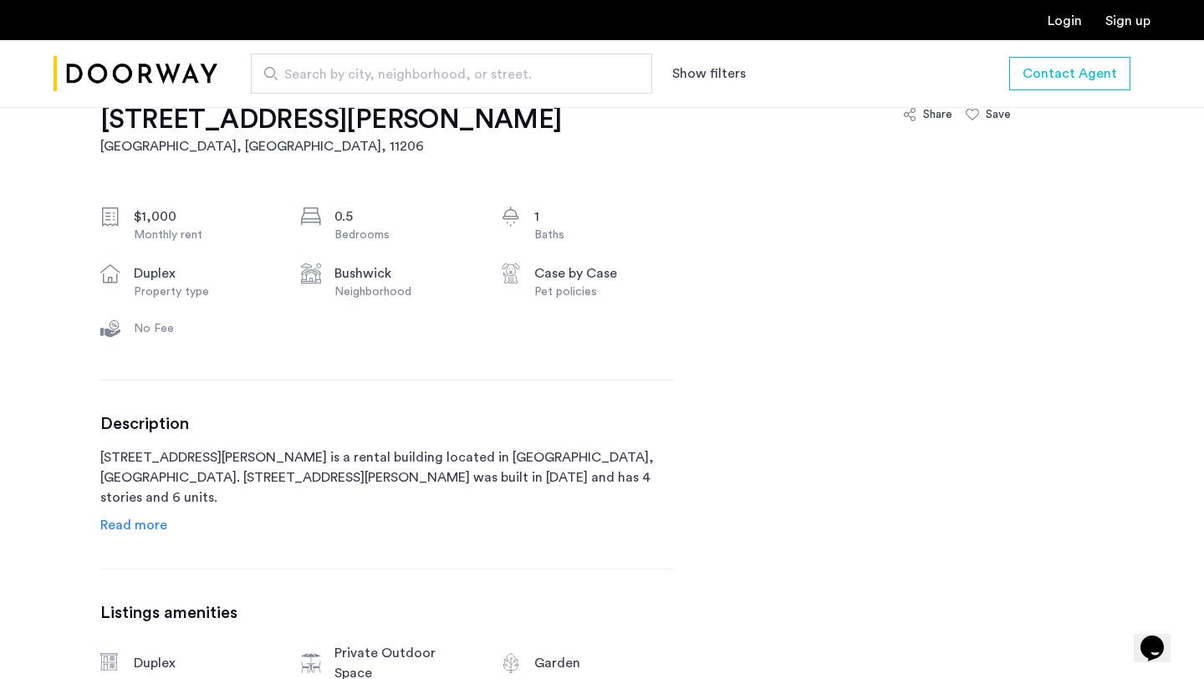
click at [152, 521] on span "Read more" at bounding box center [133, 524] width 67 height 13
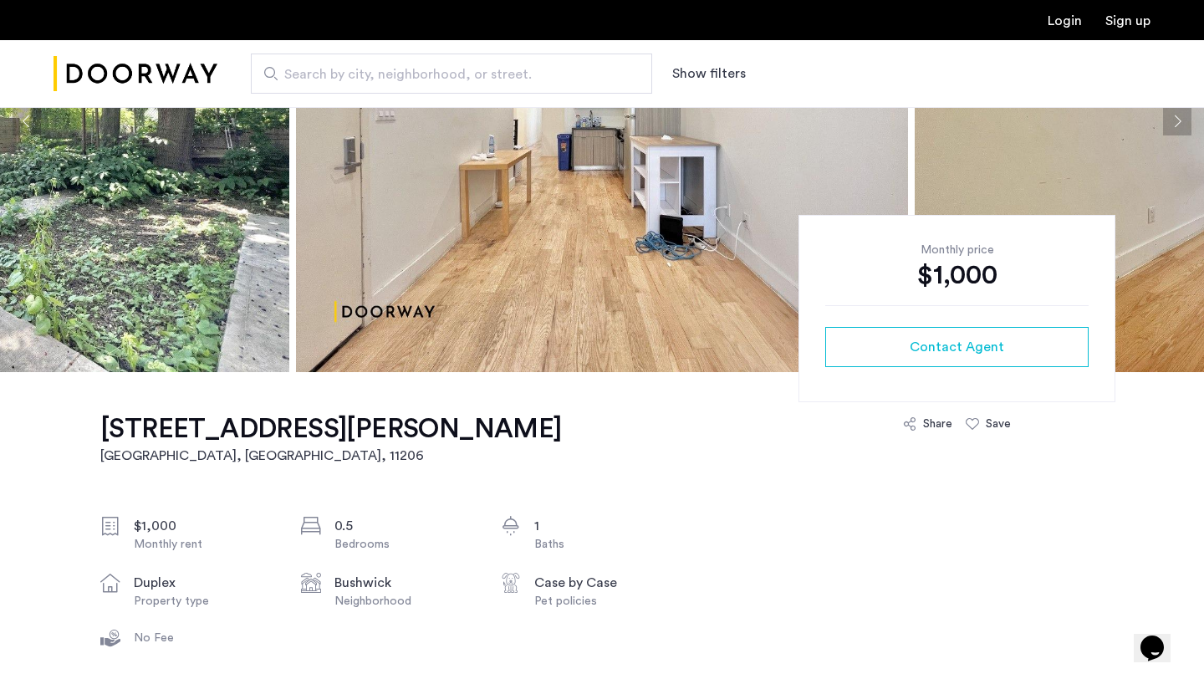
scroll to position [0, 0]
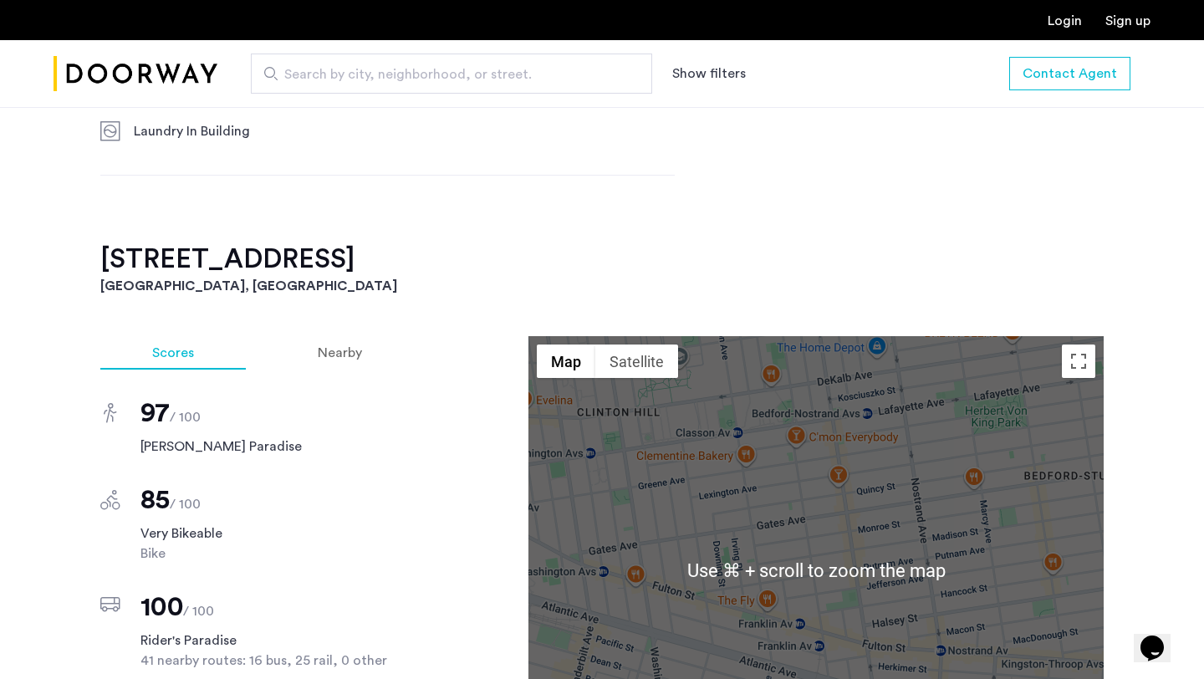
scroll to position [1190, 0]
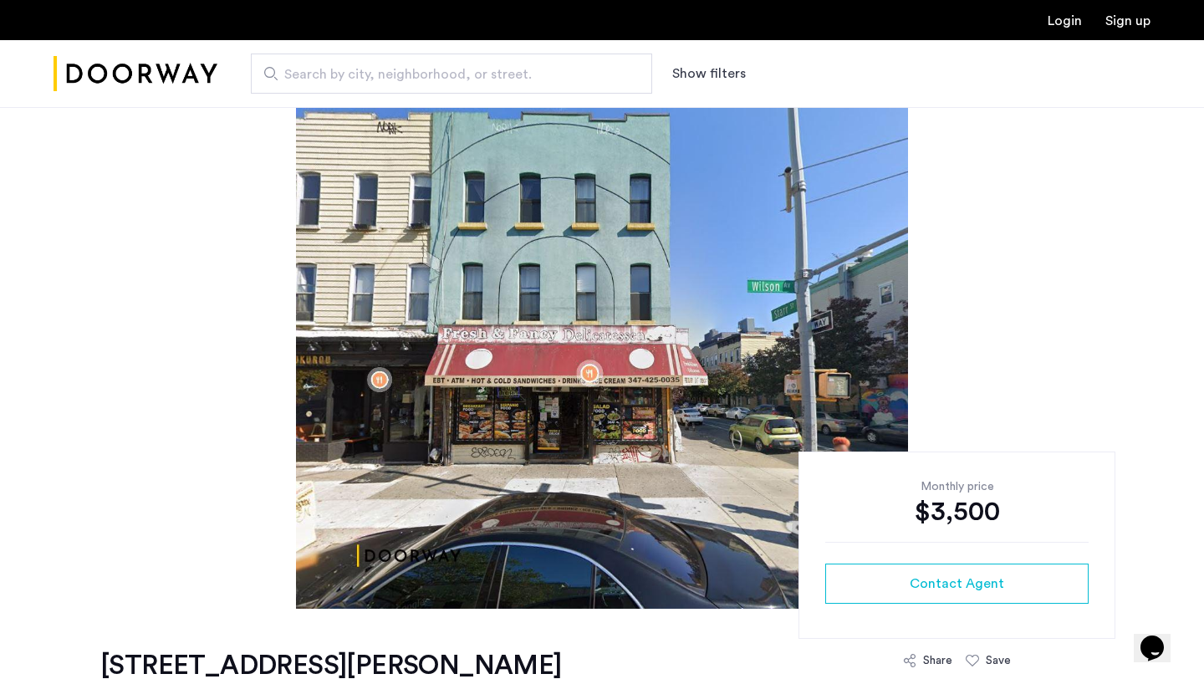
click at [745, 362] on img at bounding box center [602, 358] width 612 height 502
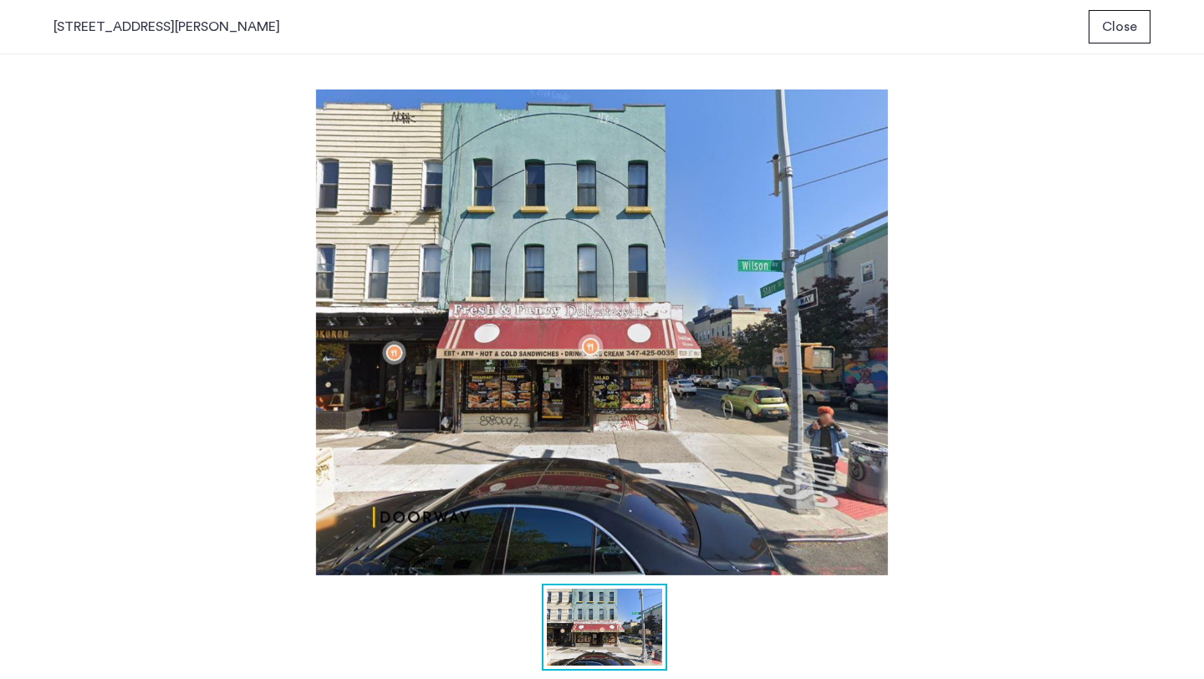
click at [1124, 40] on button "Close" at bounding box center [1120, 26] width 62 height 33
